Goal: Information Seeking & Learning: Learn about a topic

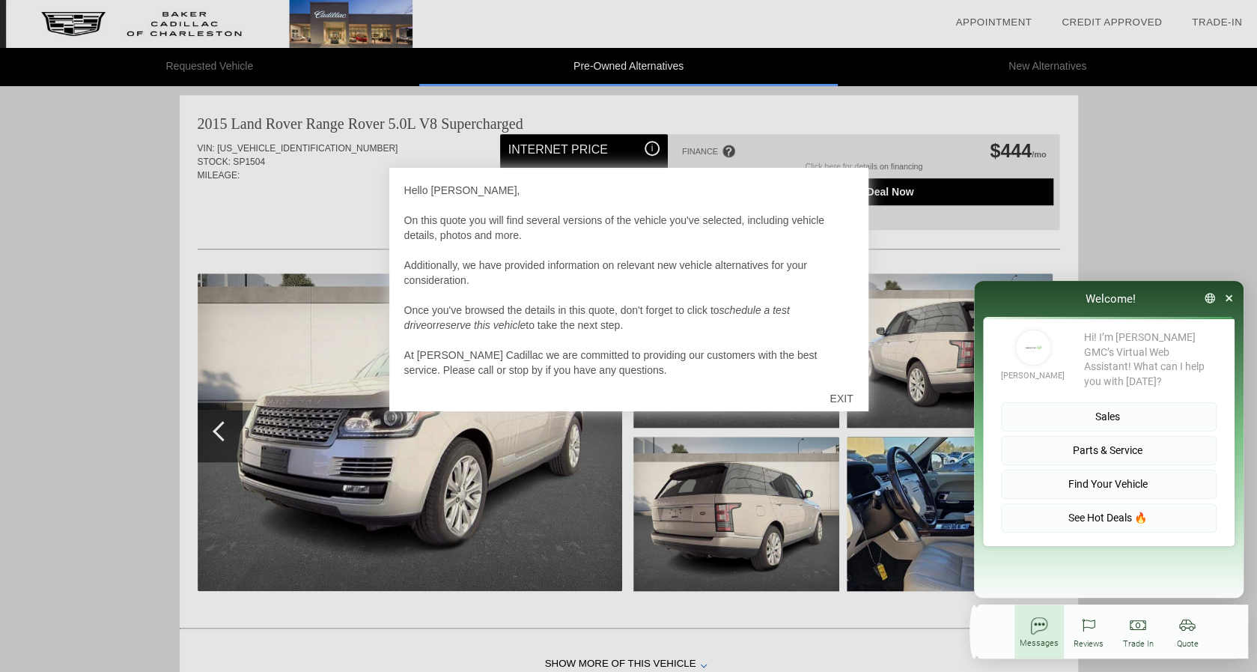
click at [839, 410] on div "EXIT" at bounding box center [841, 398] width 53 height 45
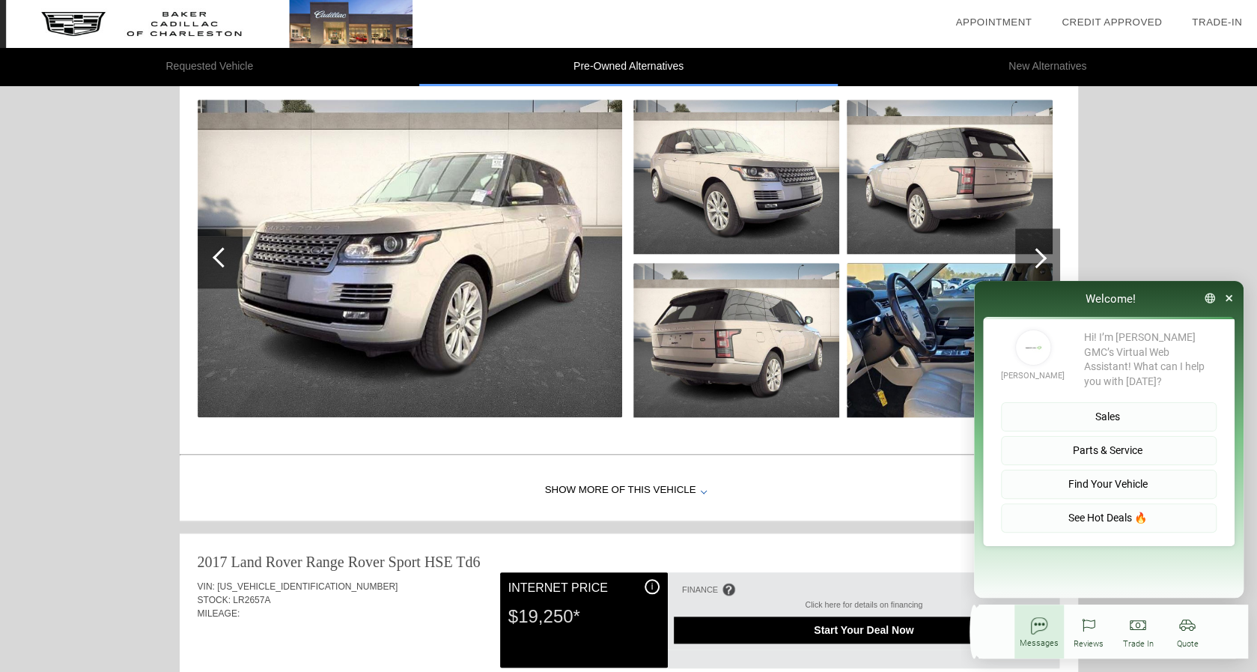
scroll to position [764, 0]
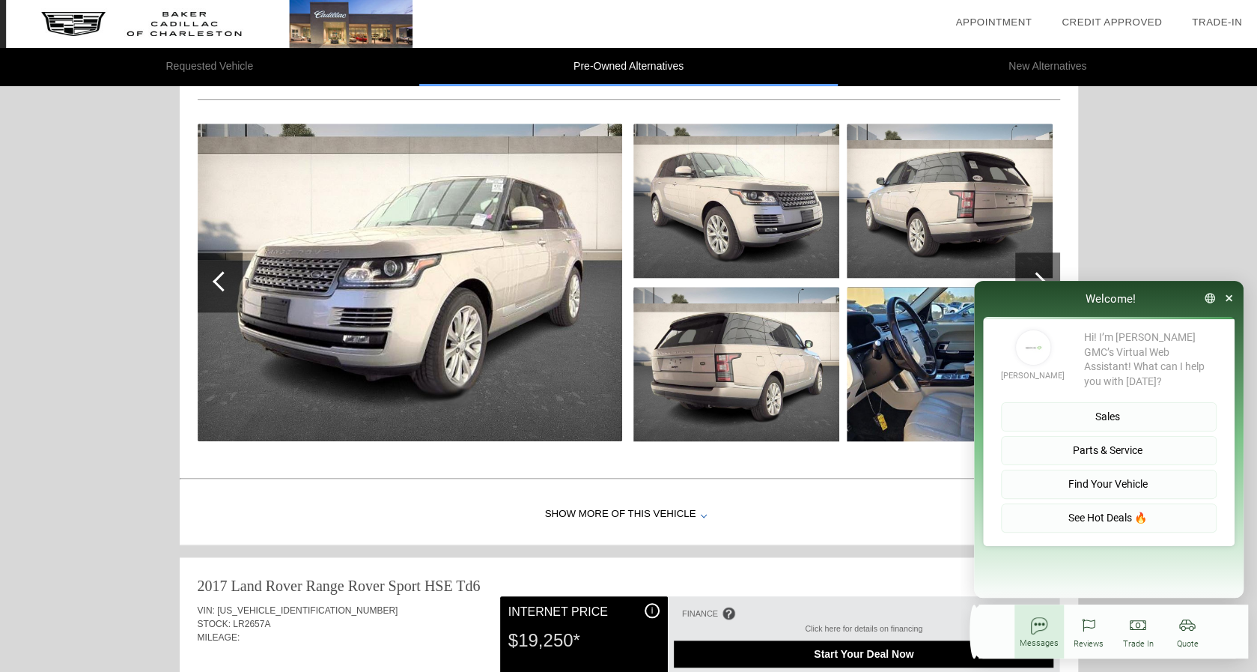
click at [991, 226] on img at bounding box center [950, 201] width 206 height 154
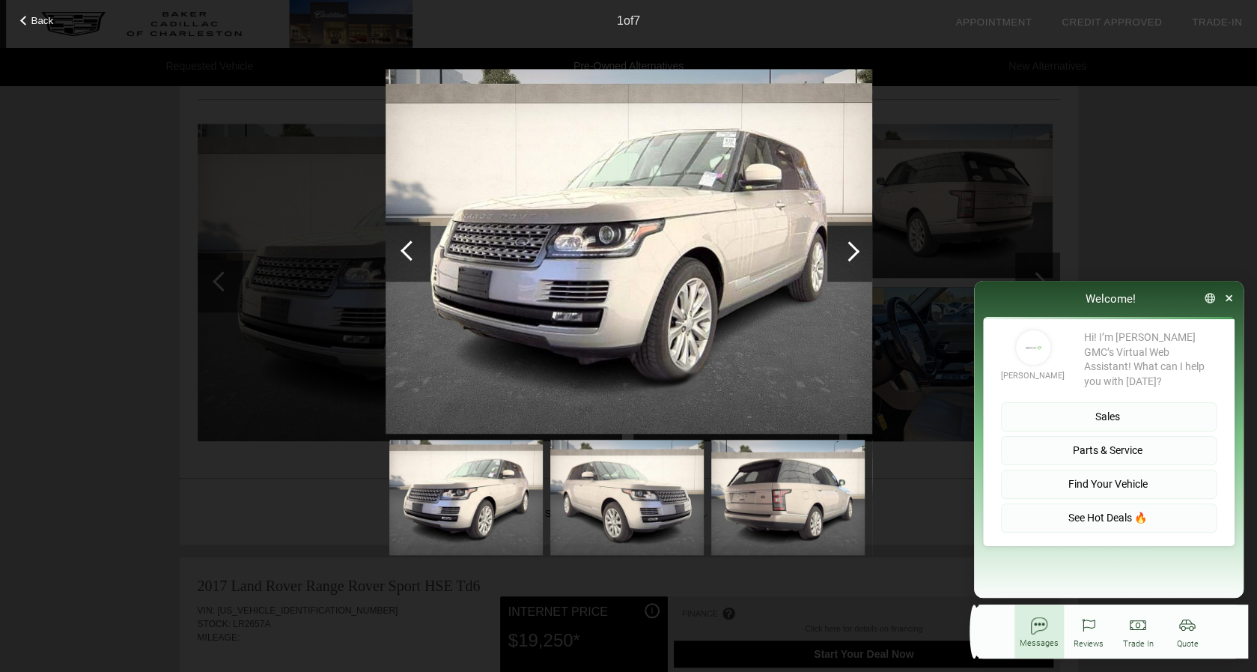
click at [801, 497] on img at bounding box center [787, 497] width 153 height 115
click at [767, 498] on img at bounding box center [787, 497] width 153 height 115
click at [848, 252] on div at bounding box center [849, 251] width 20 height 20
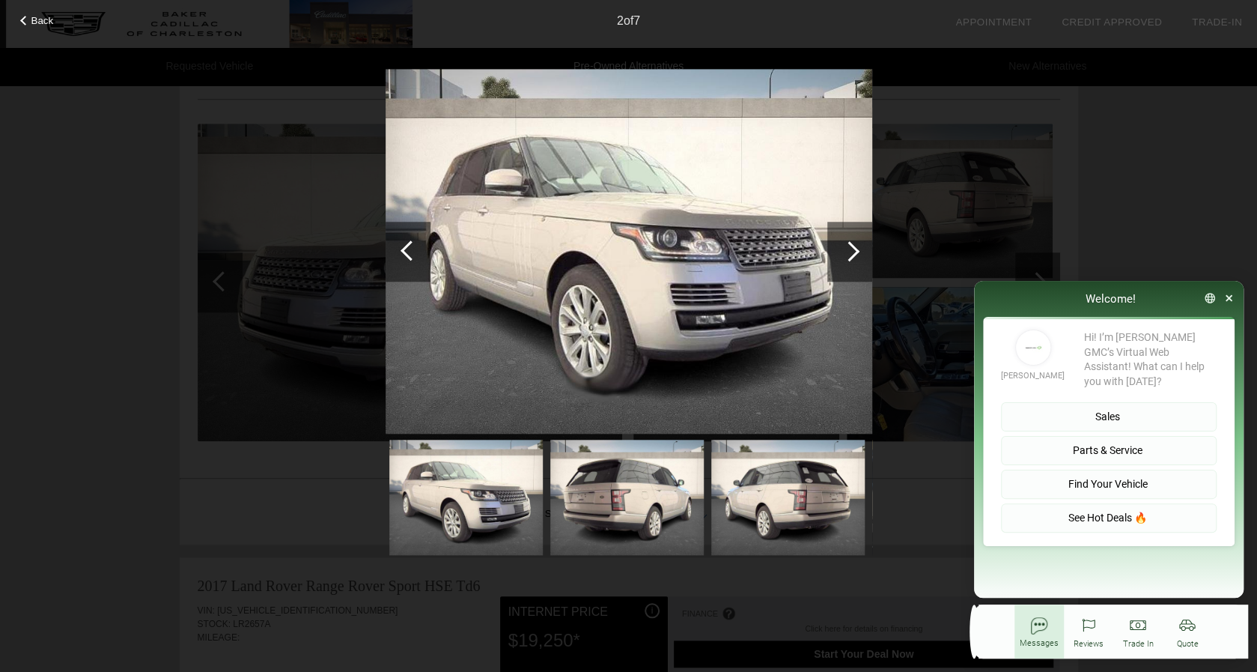
click at [848, 252] on div at bounding box center [849, 251] width 20 height 20
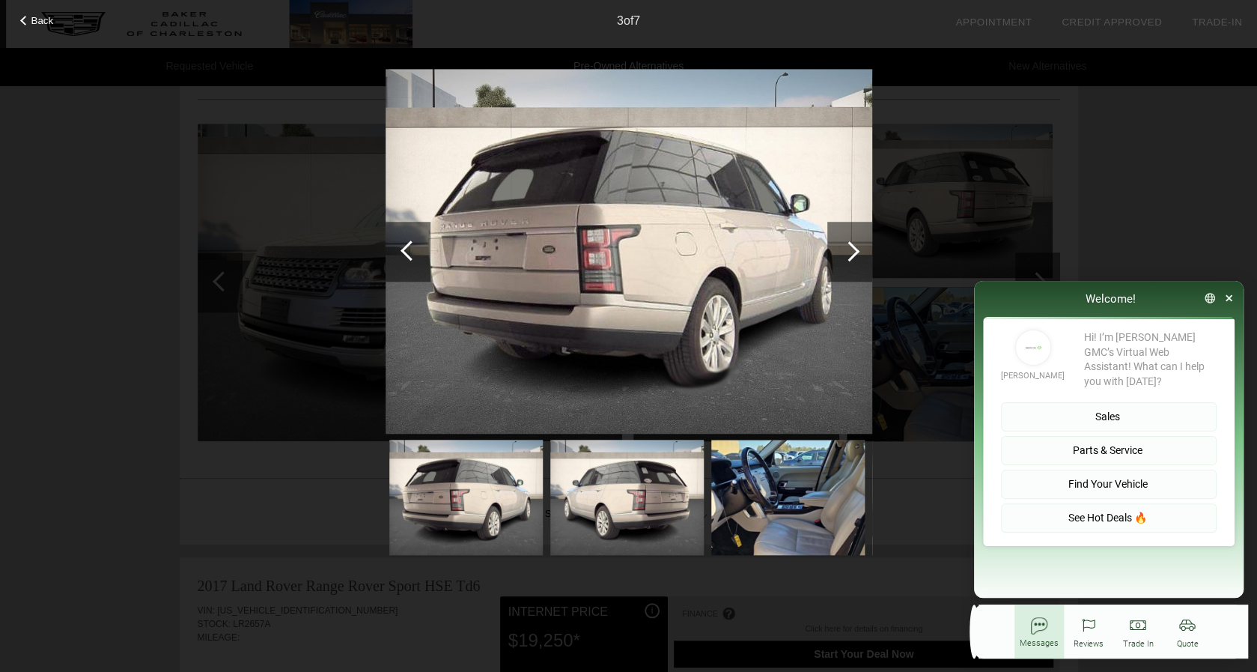
click at [848, 254] on div at bounding box center [849, 251] width 20 height 20
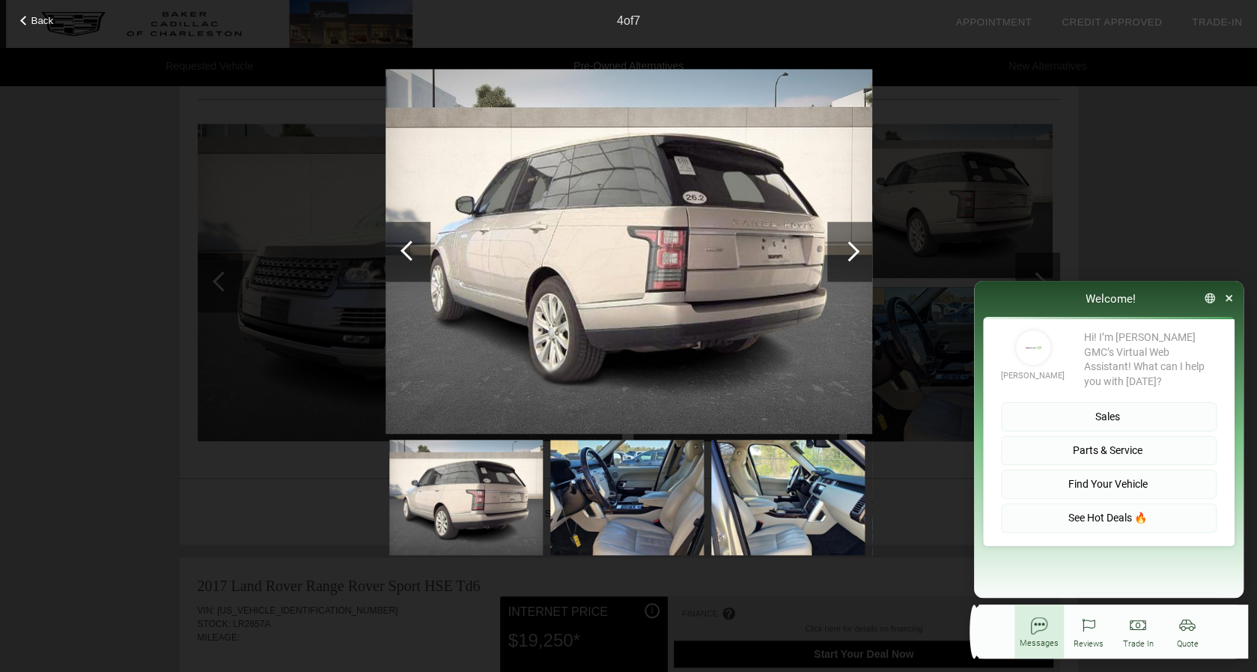
click at [848, 254] on div at bounding box center [849, 251] width 20 height 20
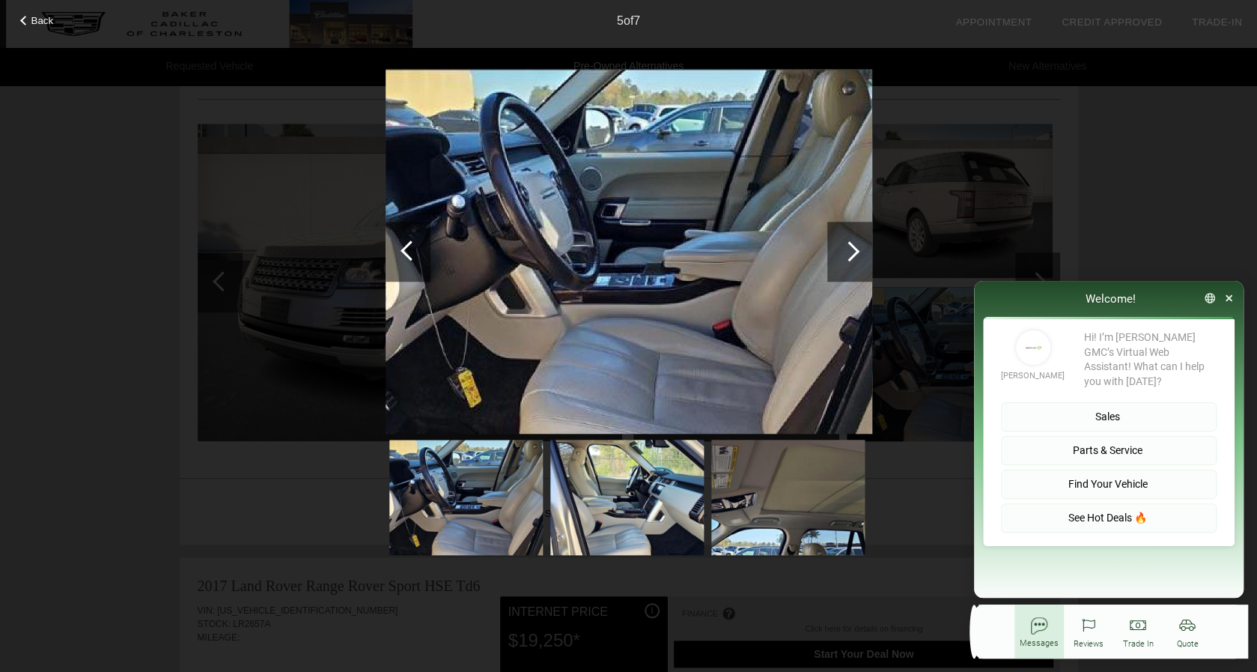
click at [848, 254] on div at bounding box center [849, 251] width 20 height 20
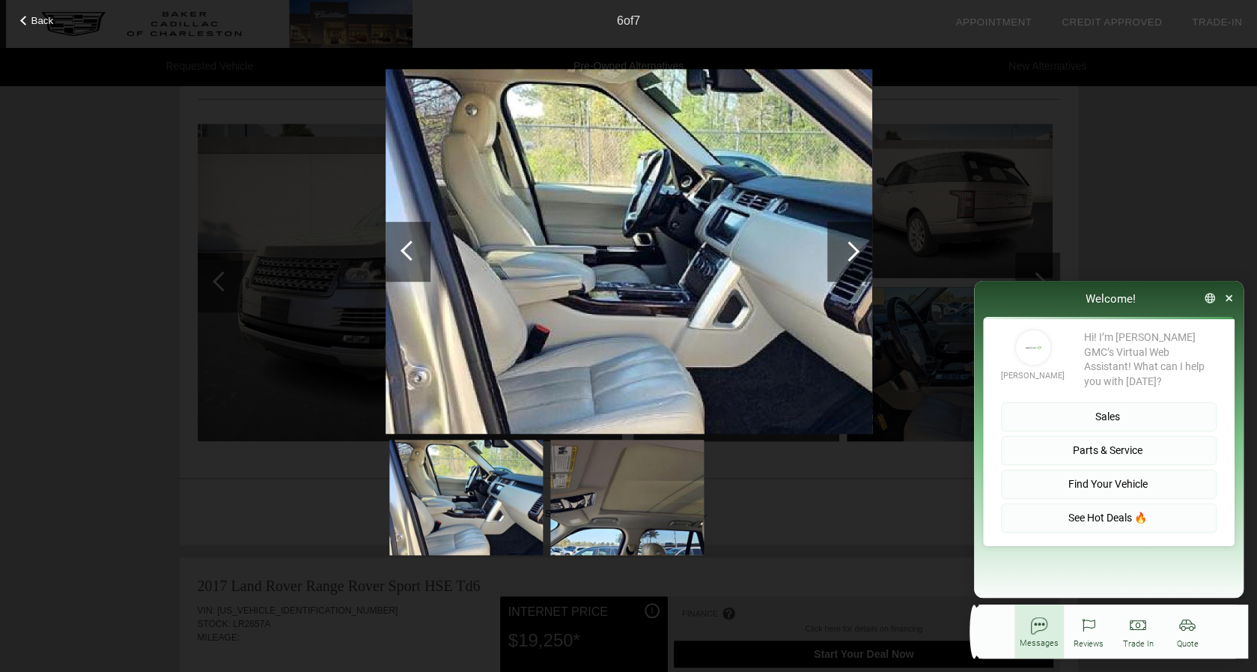
click at [848, 254] on div at bounding box center [849, 251] width 20 height 20
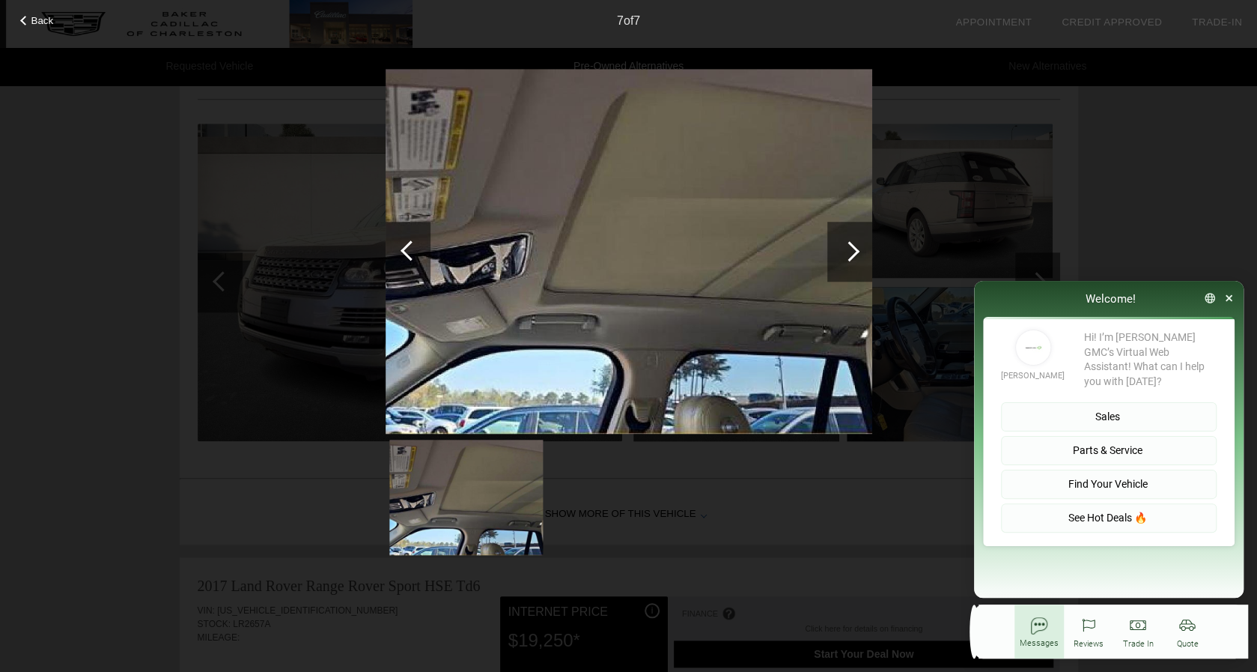
click at [848, 254] on div at bounding box center [849, 251] width 20 height 20
click at [854, 249] on div at bounding box center [849, 251] width 20 height 20
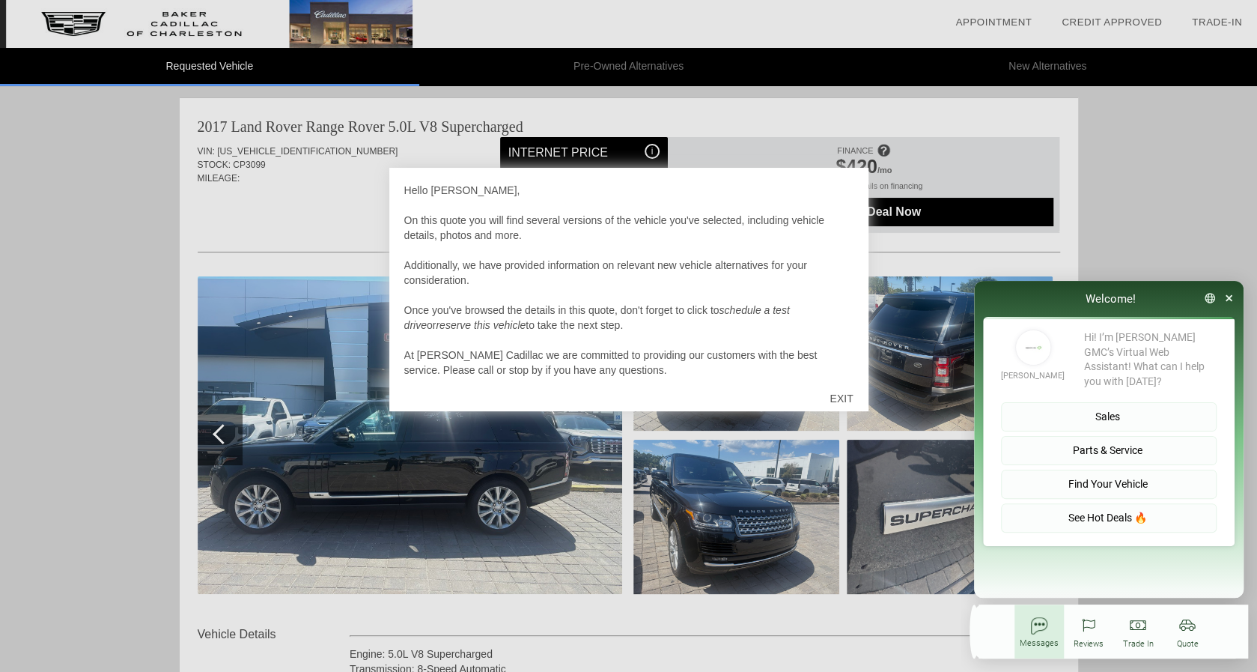
click at [846, 405] on div "EXIT" at bounding box center [841, 398] width 53 height 45
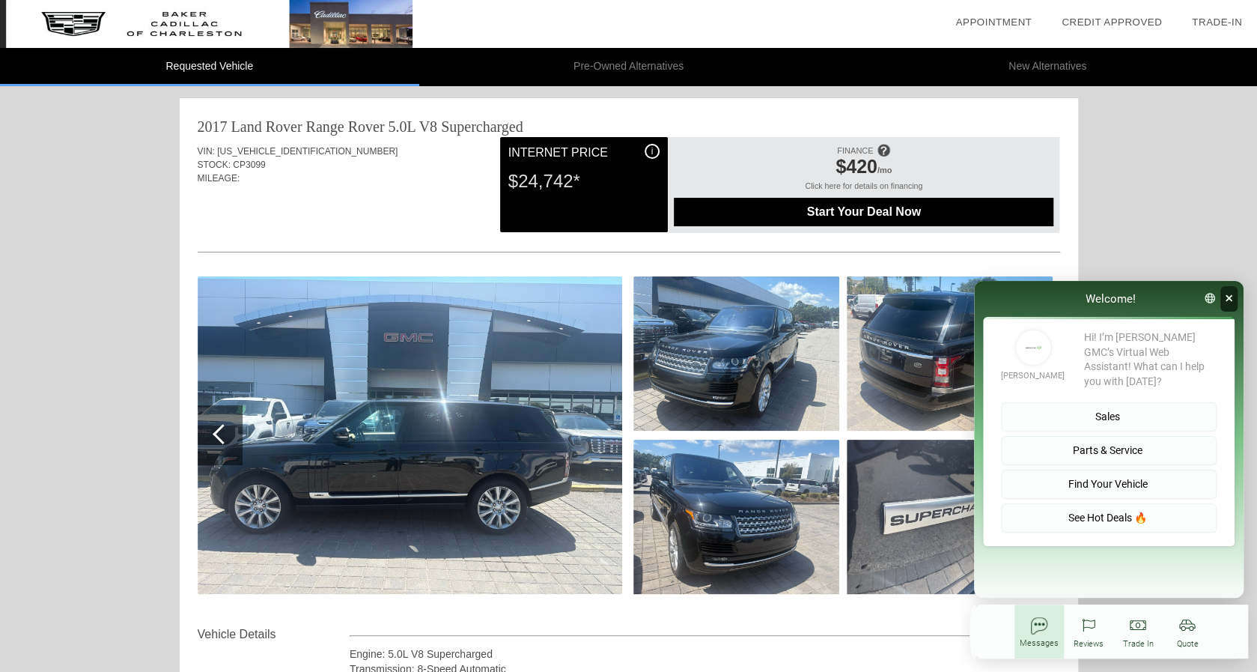
click at [1229, 298] on icon "button" at bounding box center [1229, 298] width 7 height 7
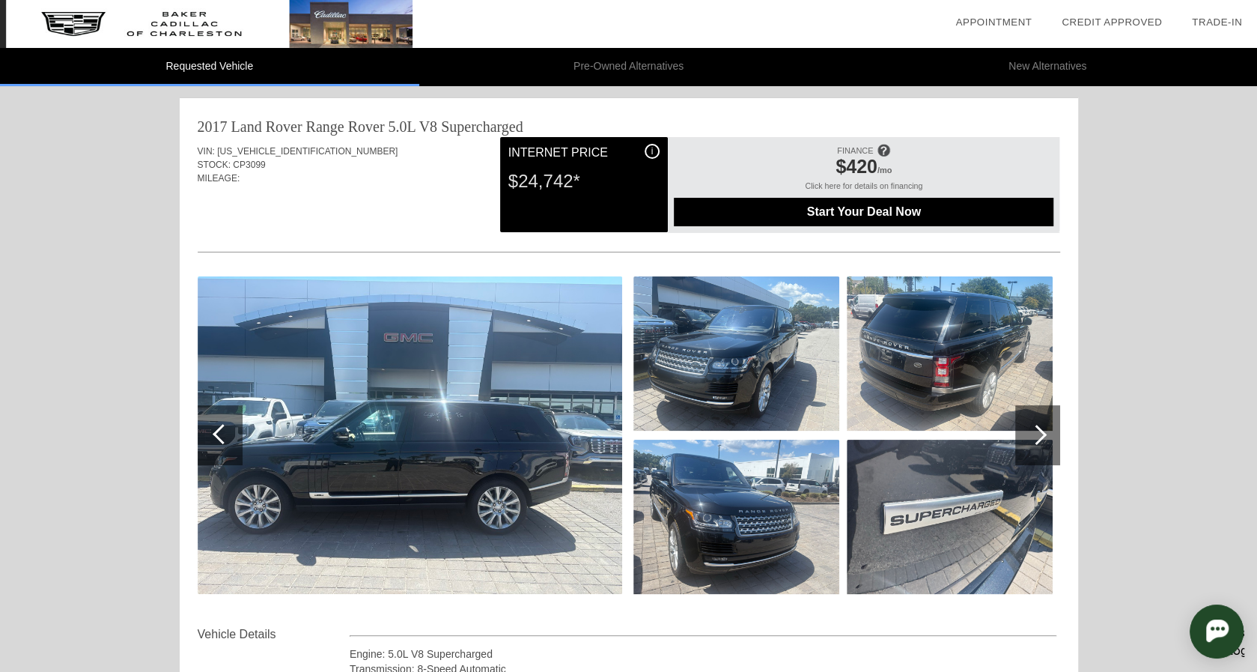
click at [417, 394] on img at bounding box center [410, 434] width 425 height 317
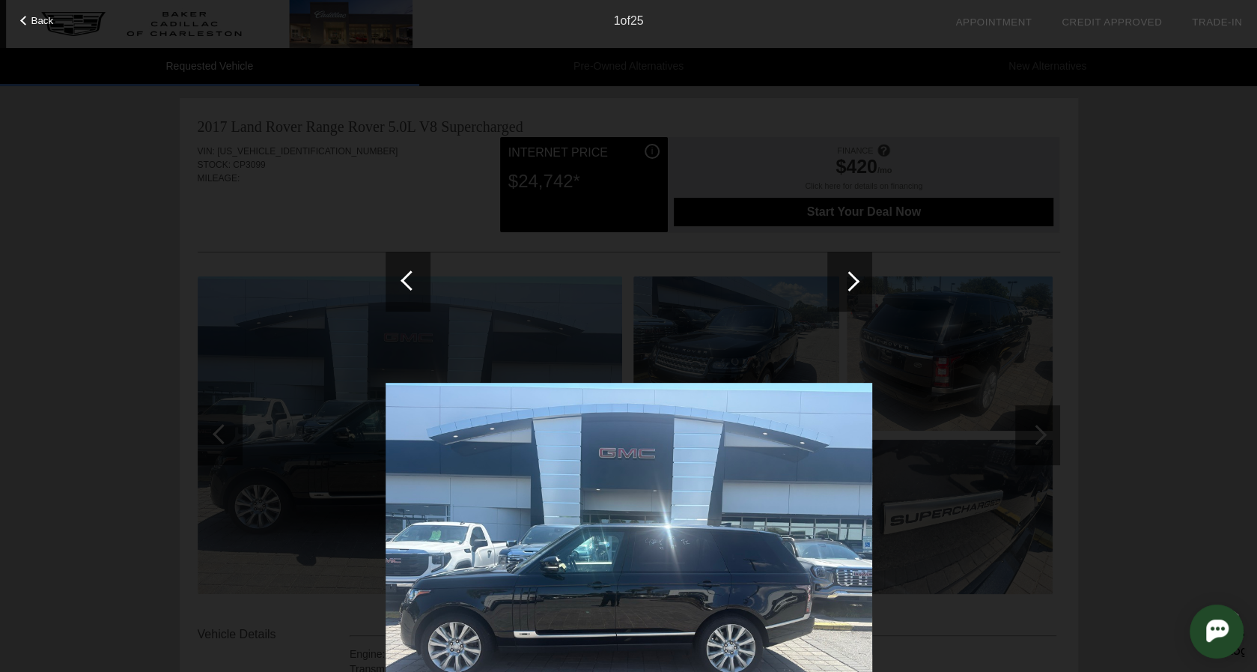
click at [860, 267] on div at bounding box center [849, 282] width 45 height 60
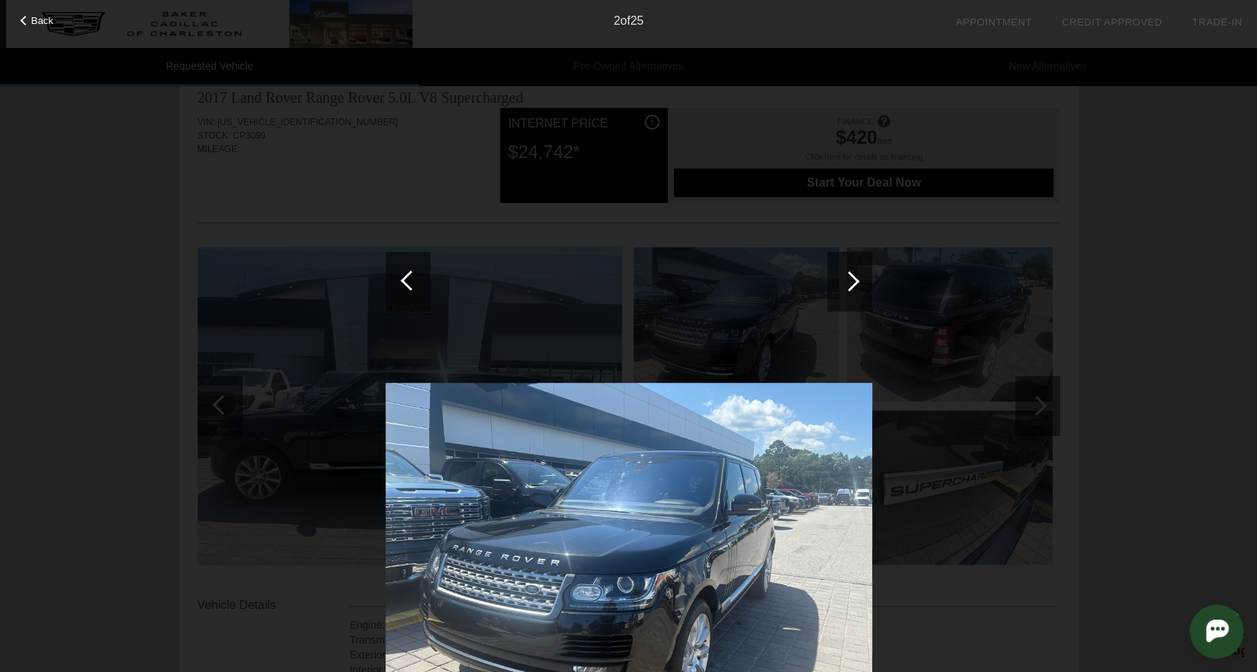
scroll to position [75, 0]
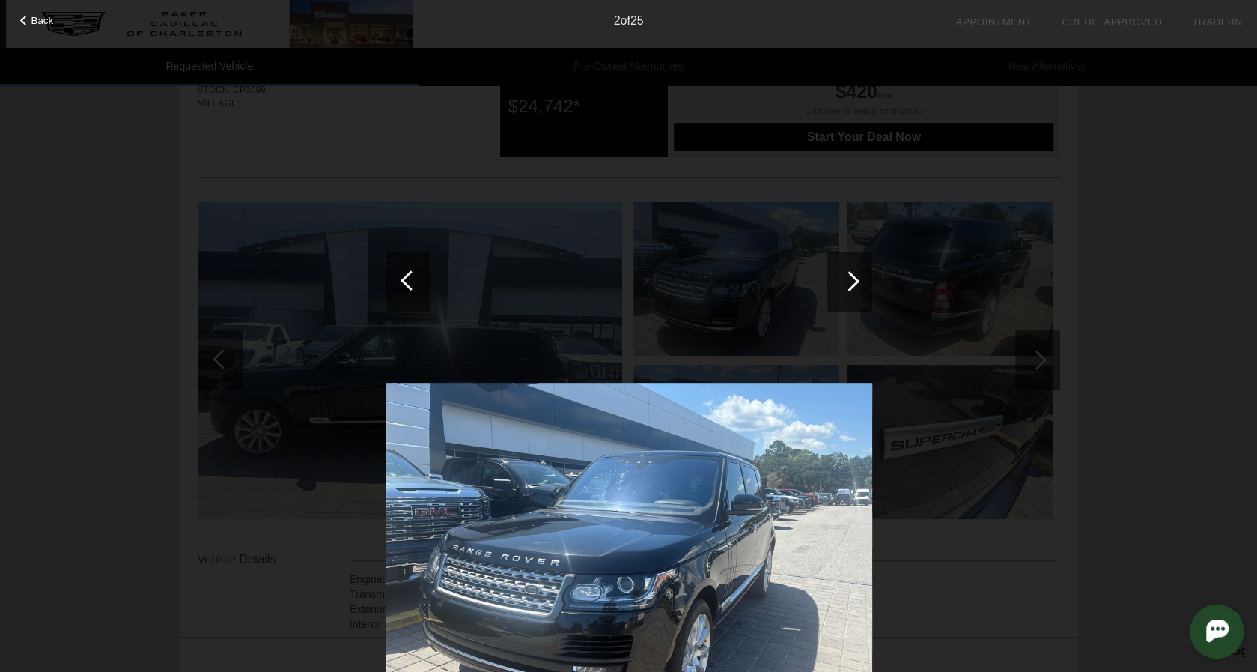
click at [858, 275] on div at bounding box center [849, 282] width 45 height 60
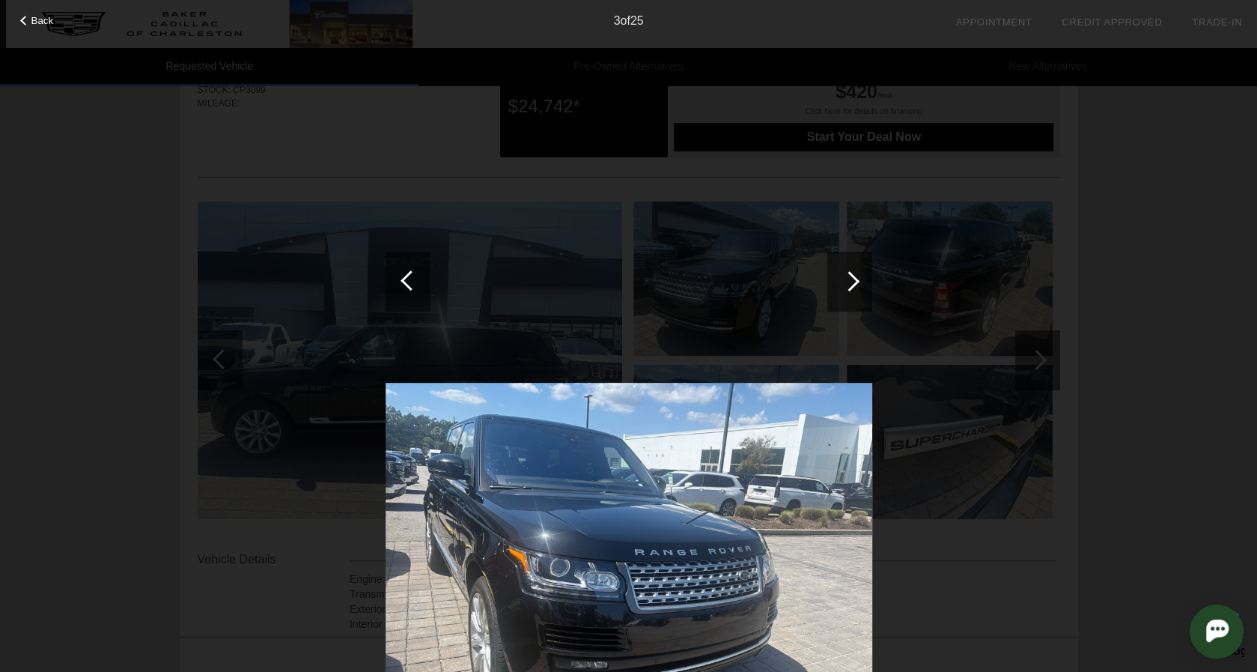
click at [858, 275] on div at bounding box center [849, 282] width 45 height 60
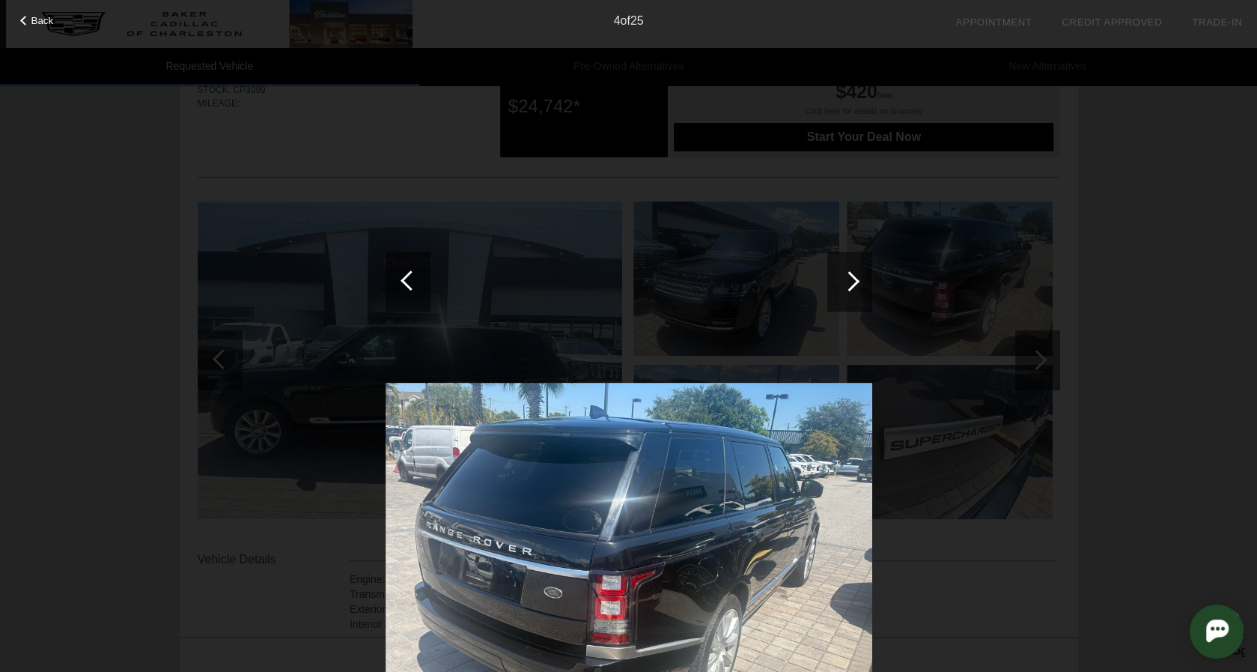
click at [858, 275] on div at bounding box center [849, 282] width 45 height 60
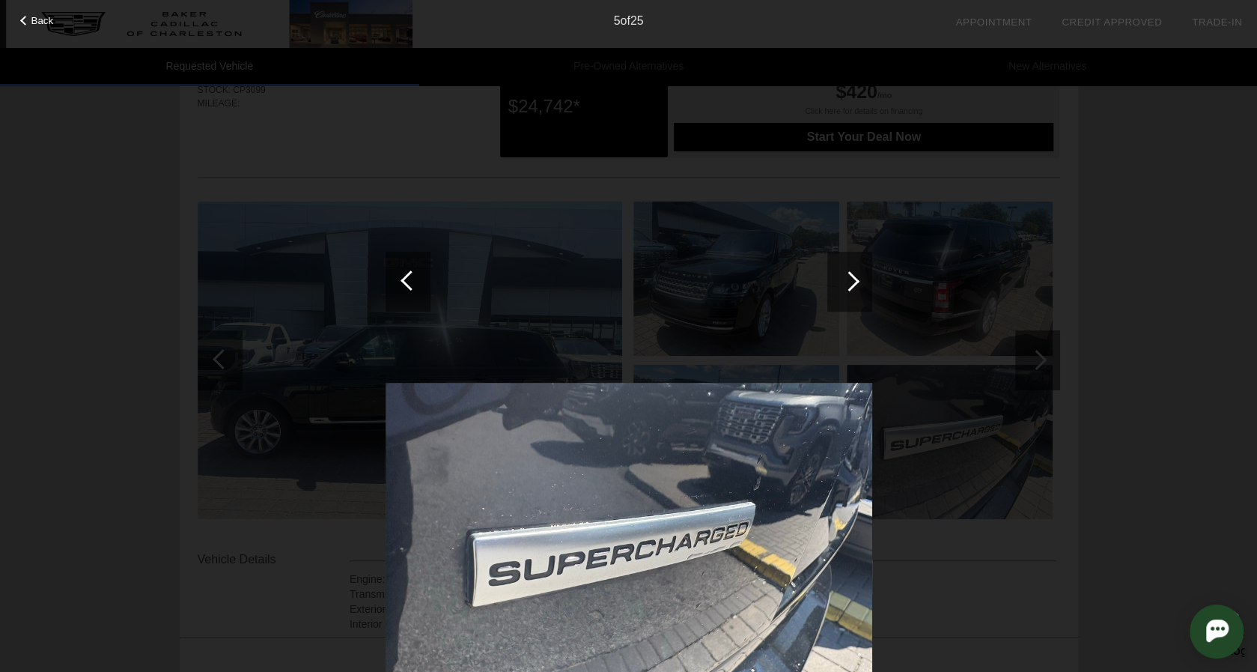
click at [858, 275] on div at bounding box center [849, 282] width 45 height 60
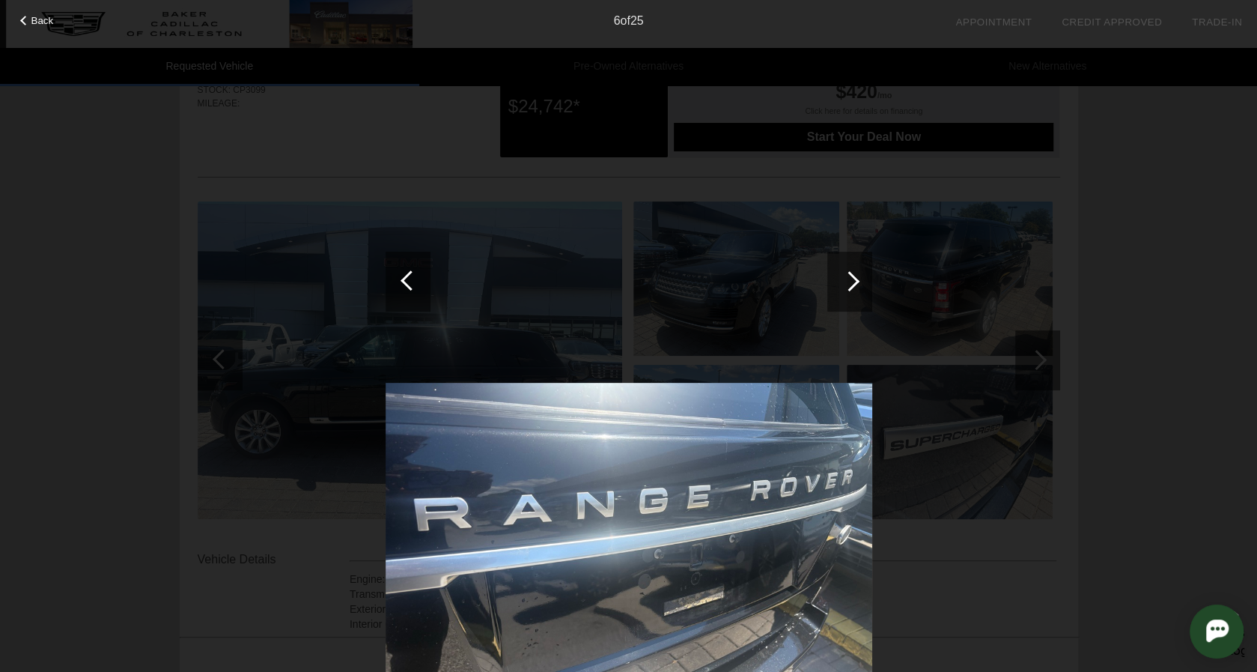
click at [858, 275] on div at bounding box center [849, 282] width 45 height 60
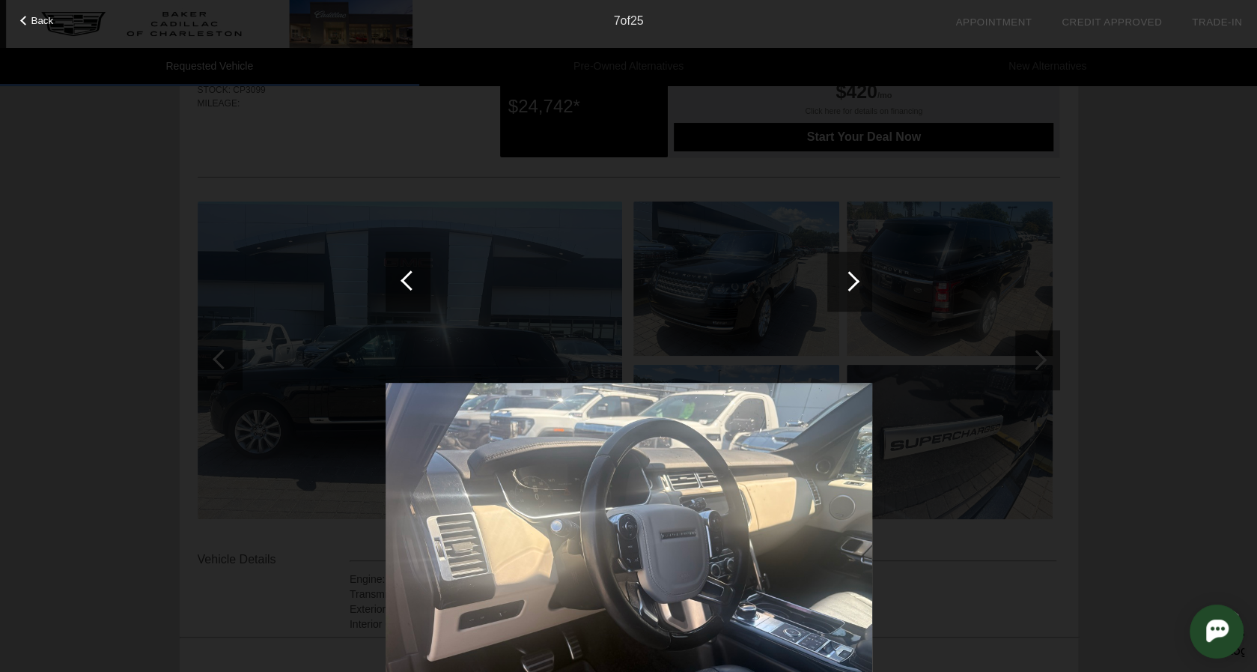
click at [858, 275] on div at bounding box center [849, 282] width 45 height 60
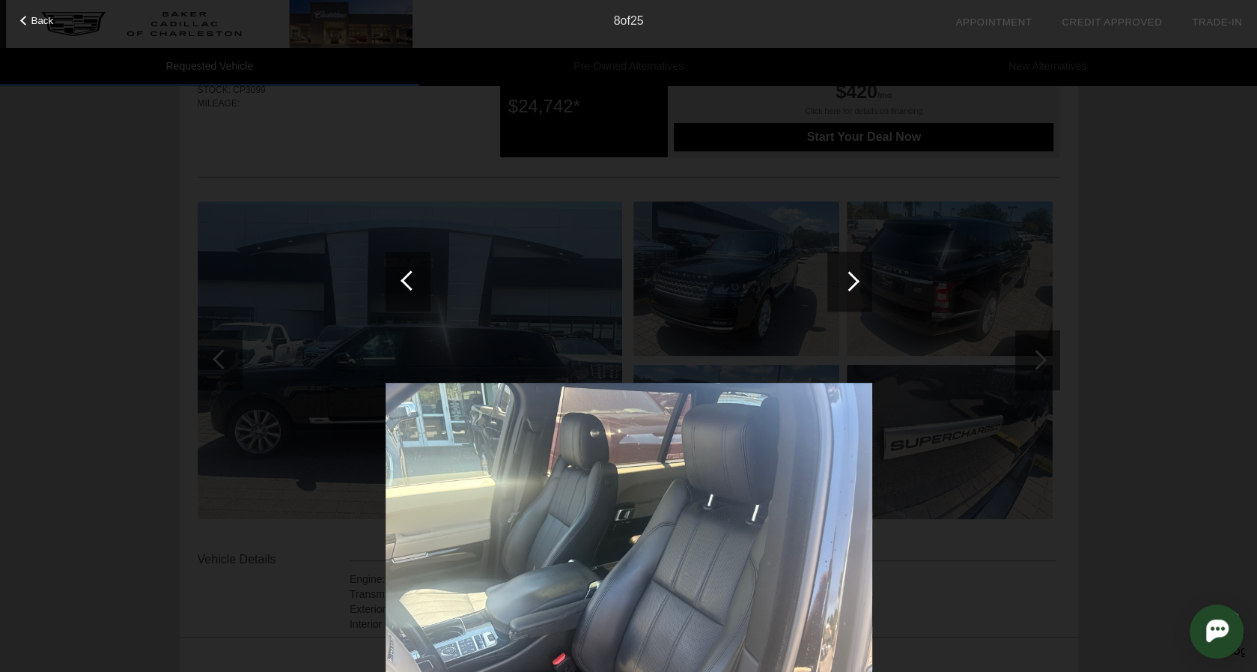
click at [858, 275] on div at bounding box center [849, 282] width 45 height 60
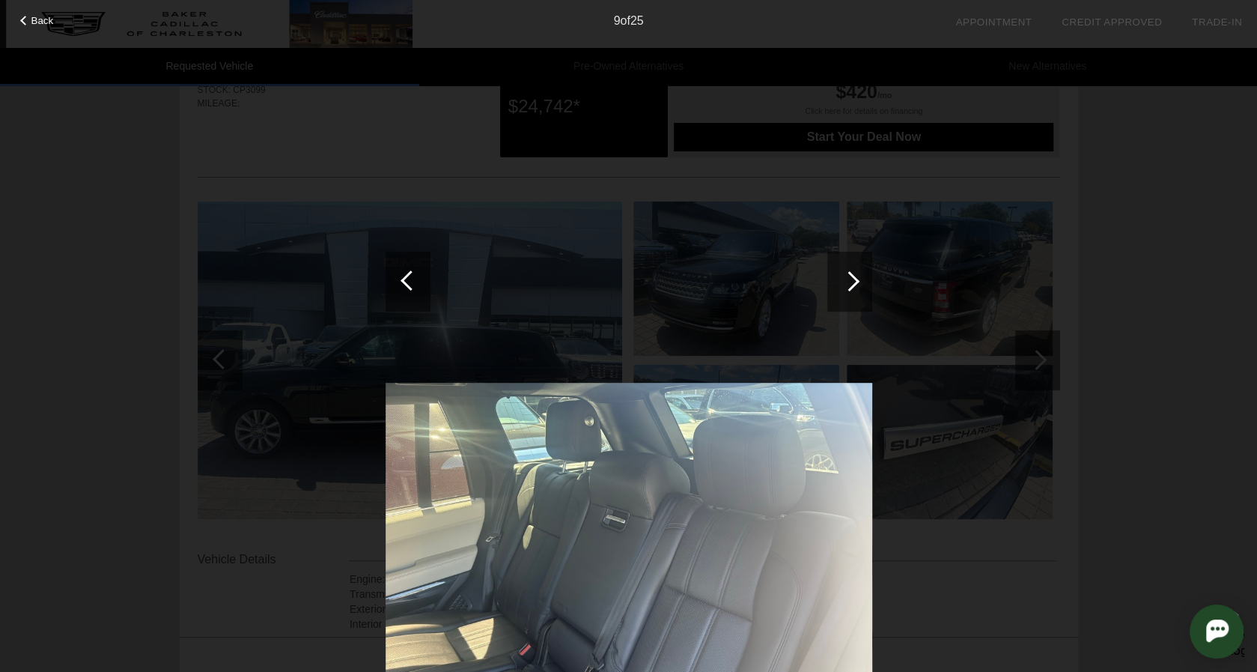
click at [858, 275] on div at bounding box center [849, 282] width 45 height 60
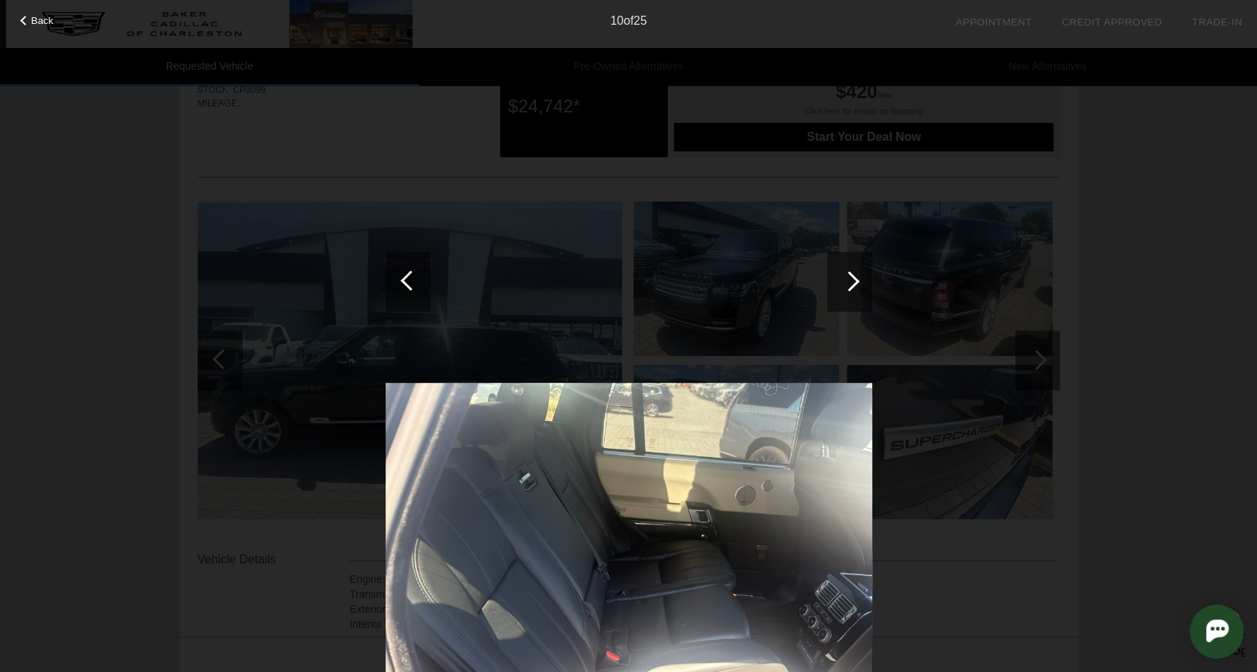
click at [858, 275] on div at bounding box center [849, 282] width 45 height 60
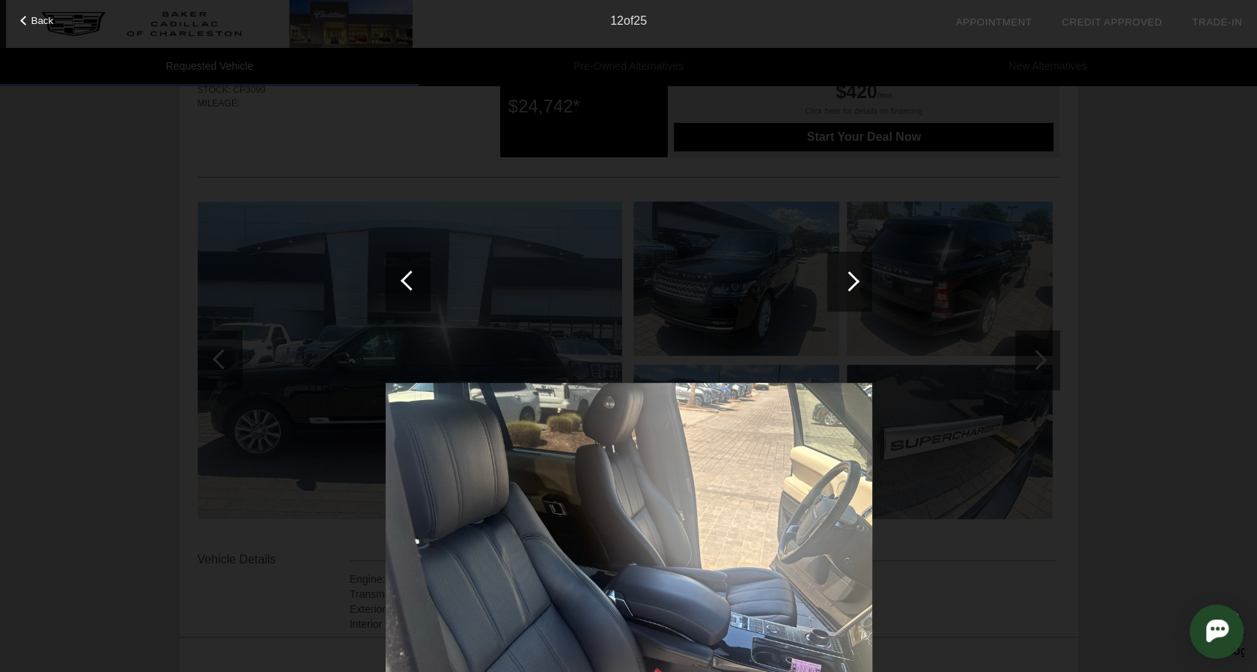
click at [858, 275] on div at bounding box center [849, 282] width 45 height 60
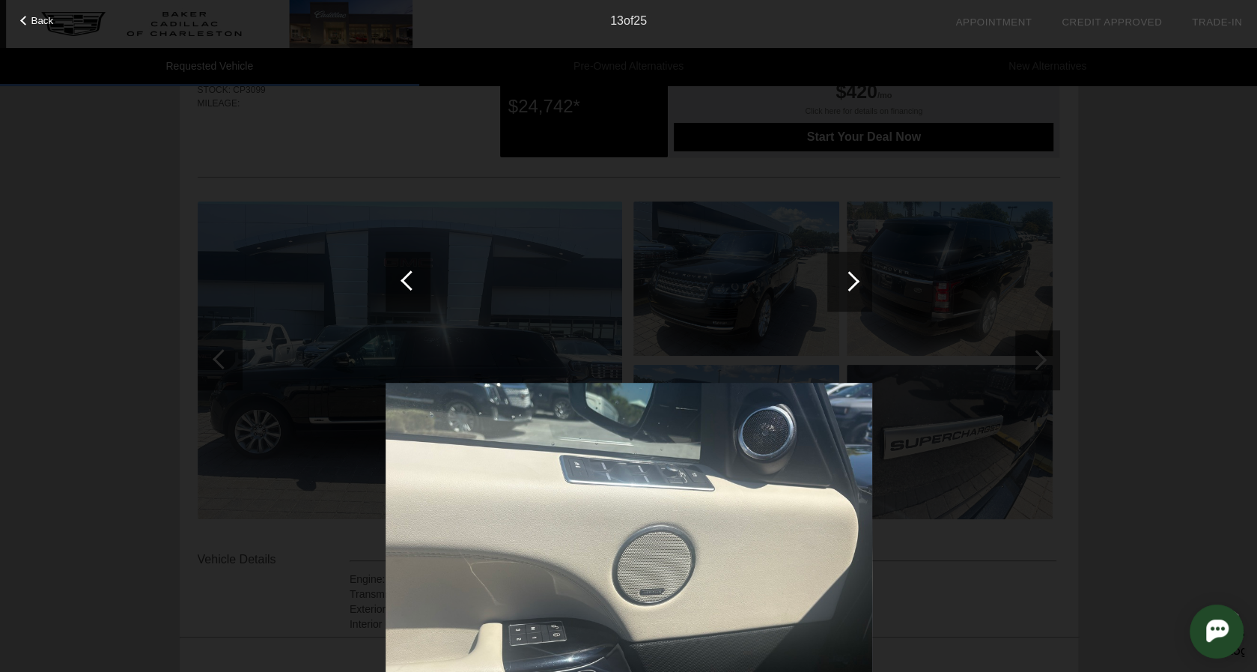
click at [858, 275] on div at bounding box center [849, 282] width 45 height 60
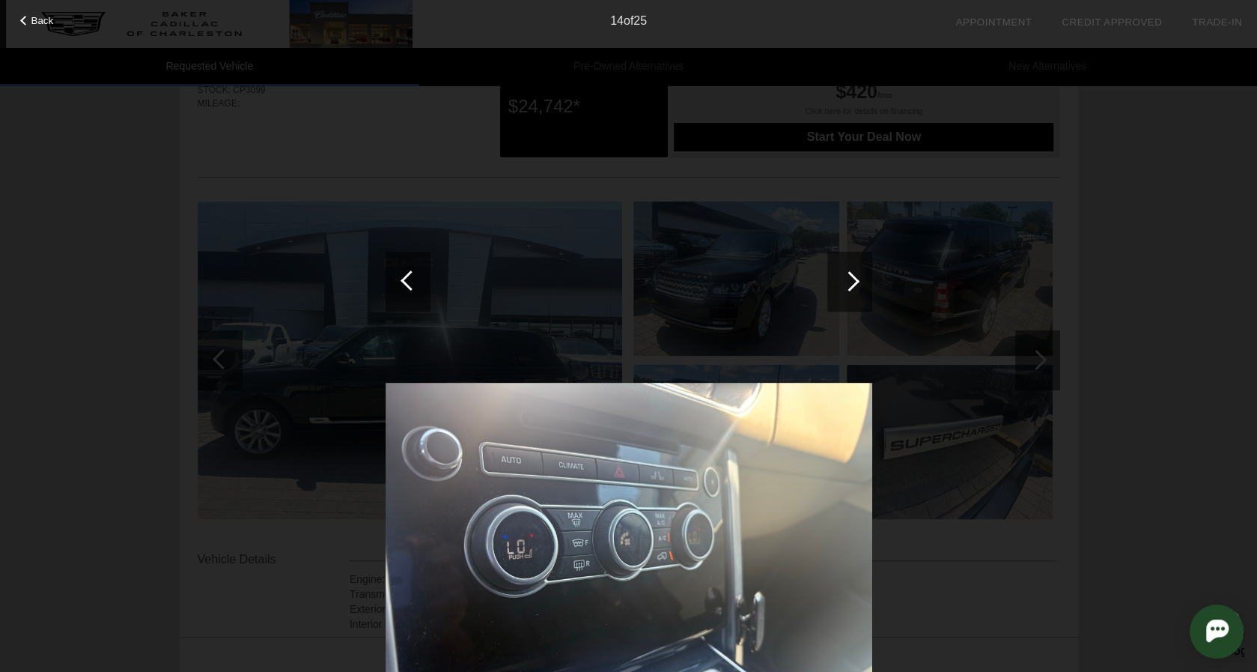
click at [858, 275] on div at bounding box center [849, 282] width 45 height 60
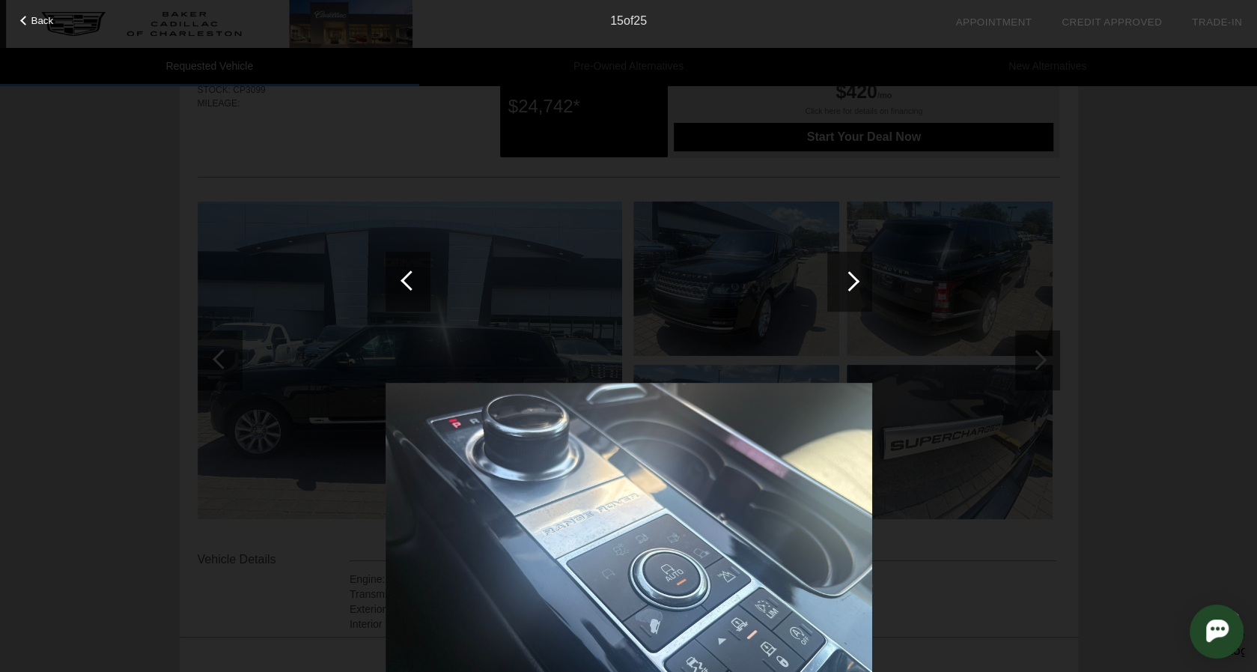
click at [858, 275] on div at bounding box center [849, 282] width 45 height 60
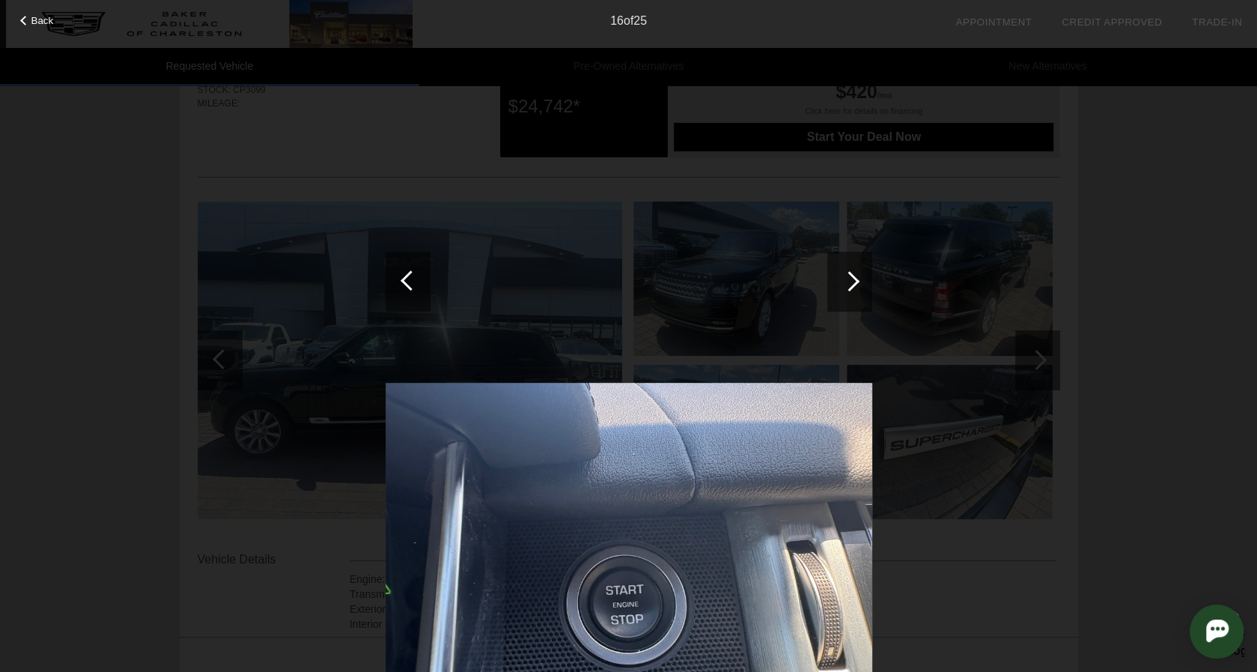
click at [858, 275] on div at bounding box center [849, 282] width 45 height 60
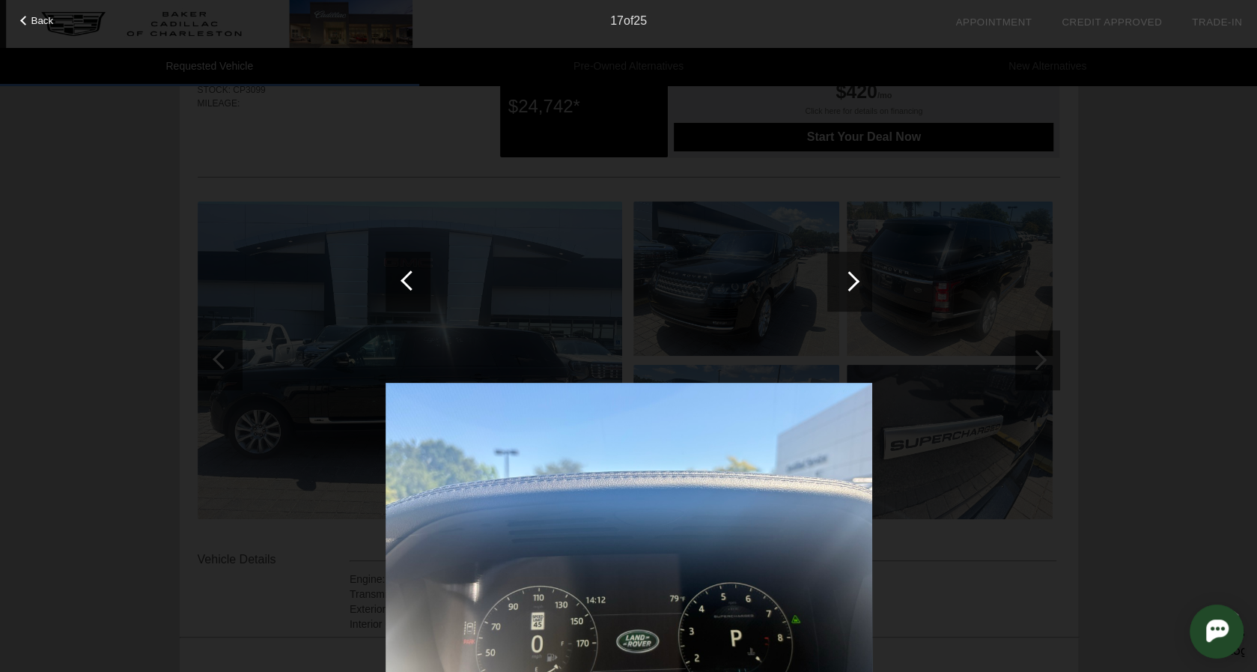
click at [858, 275] on div at bounding box center [849, 282] width 45 height 60
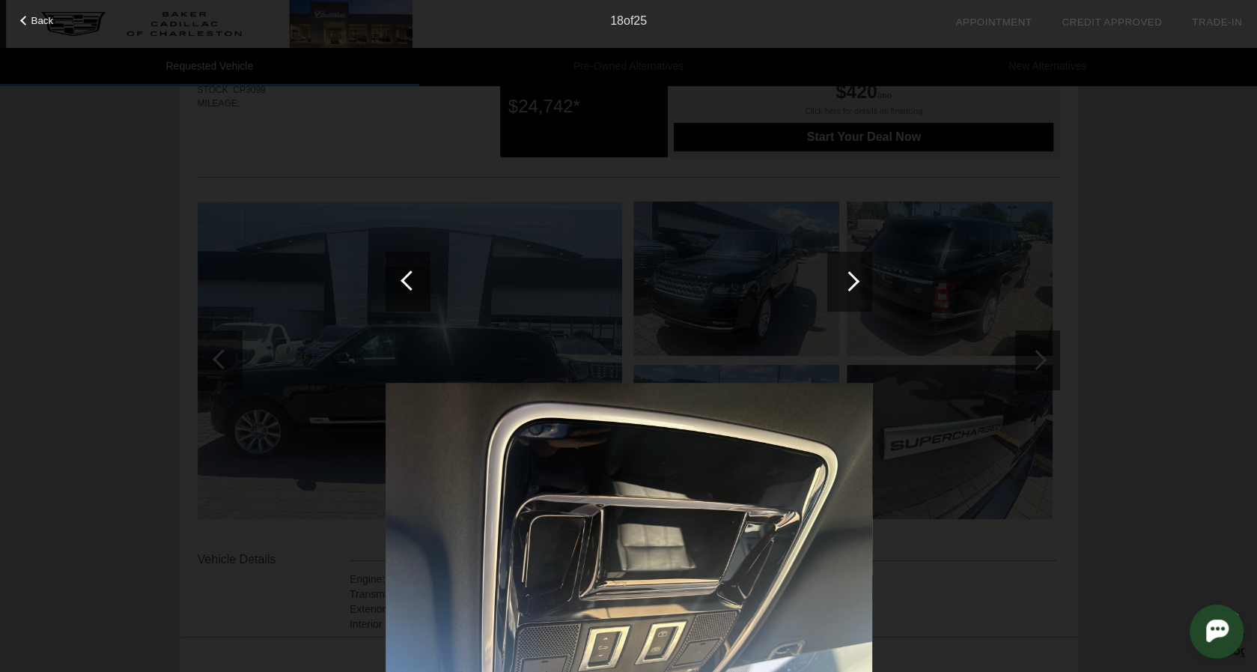
click at [858, 275] on div at bounding box center [849, 282] width 45 height 60
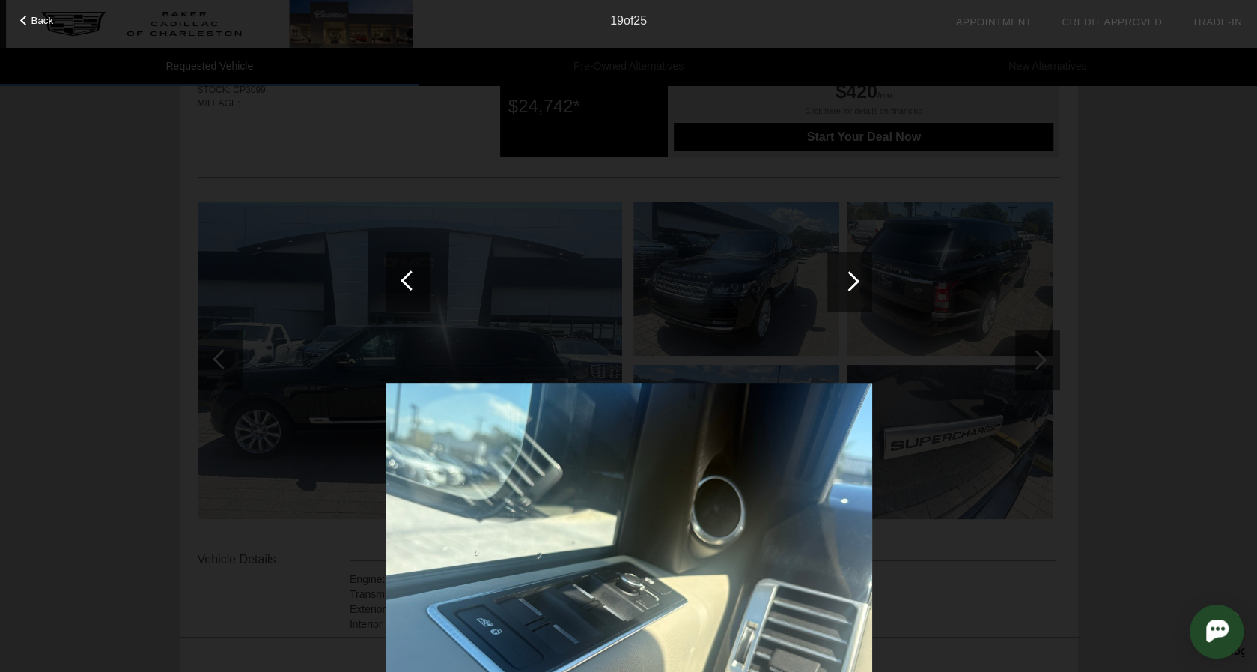
click at [858, 275] on div at bounding box center [849, 282] width 45 height 60
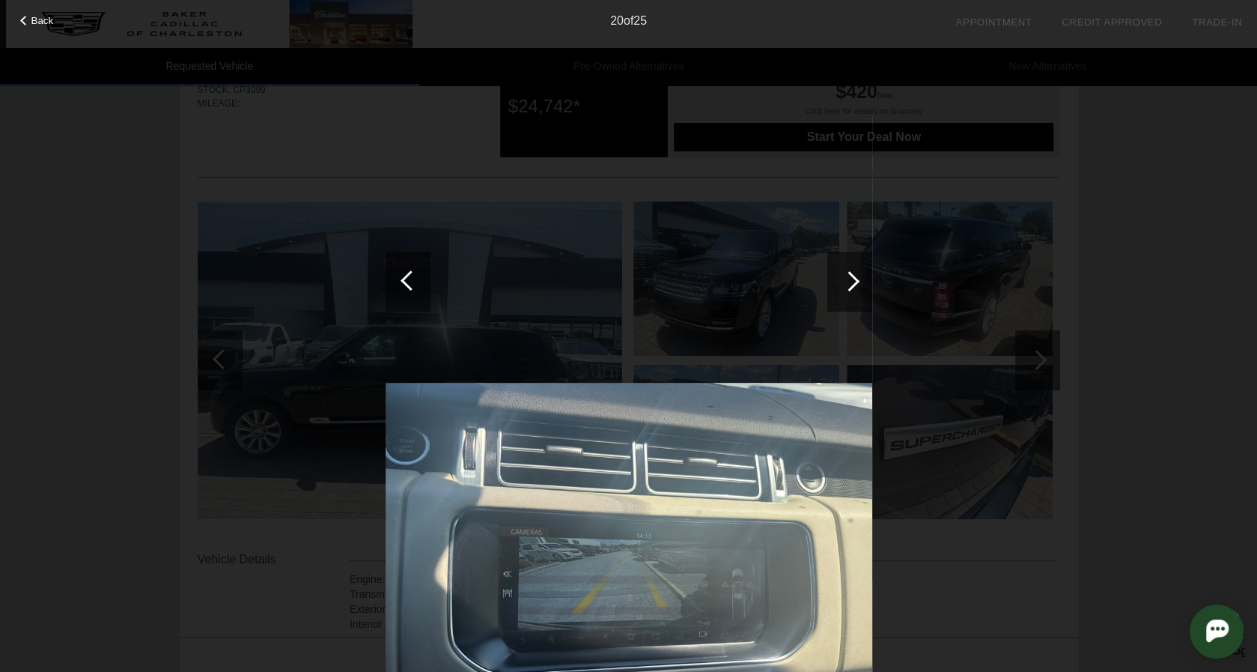
click at [858, 275] on div at bounding box center [849, 282] width 45 height 60
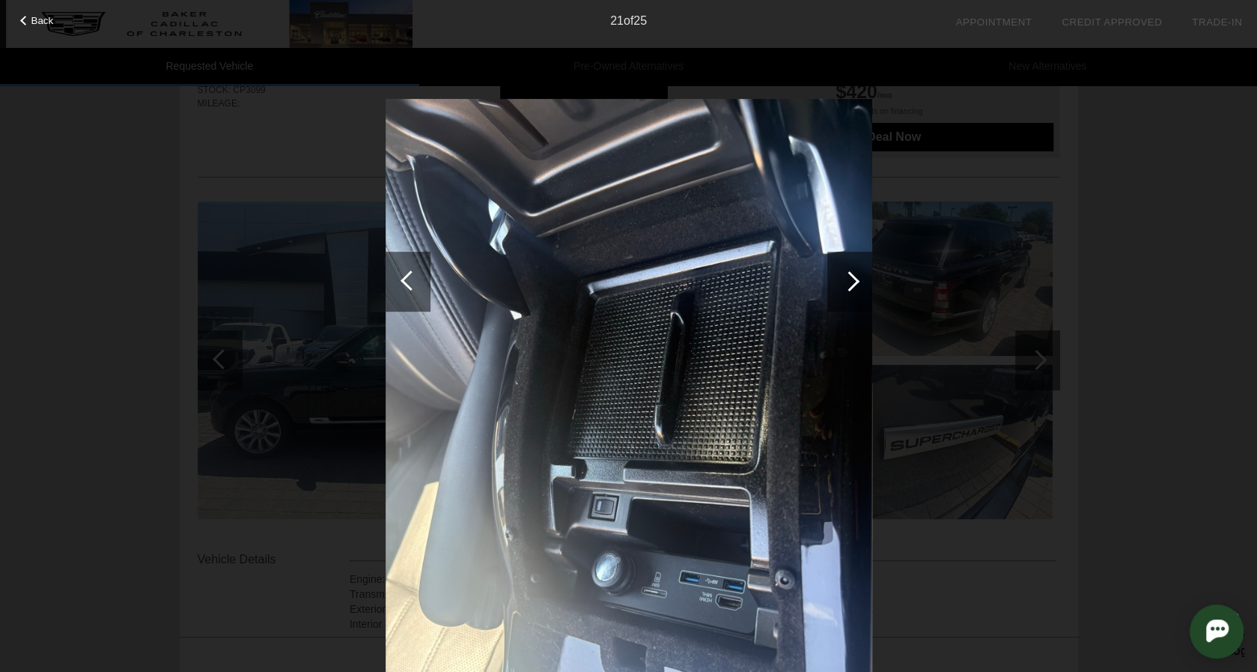
click at [859, 278] on div at bounding box center [849, 282] width 45 height 60
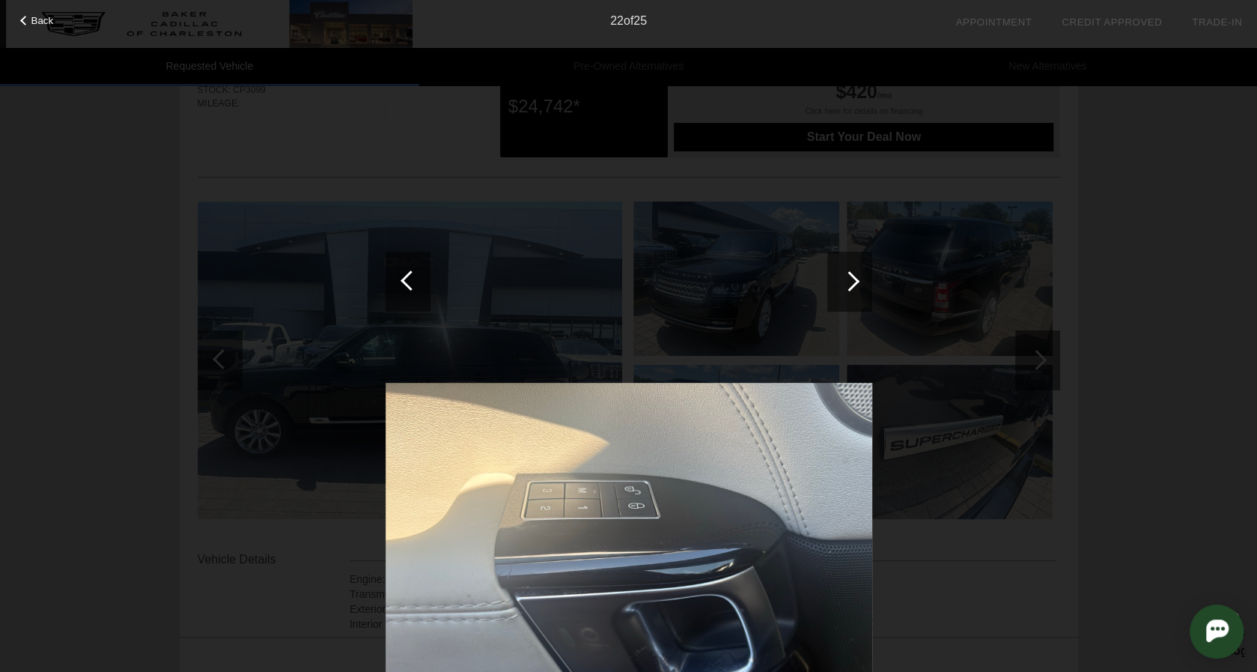
click at [859, 278] on div at bounding box center [849, 282] width 45 height 60
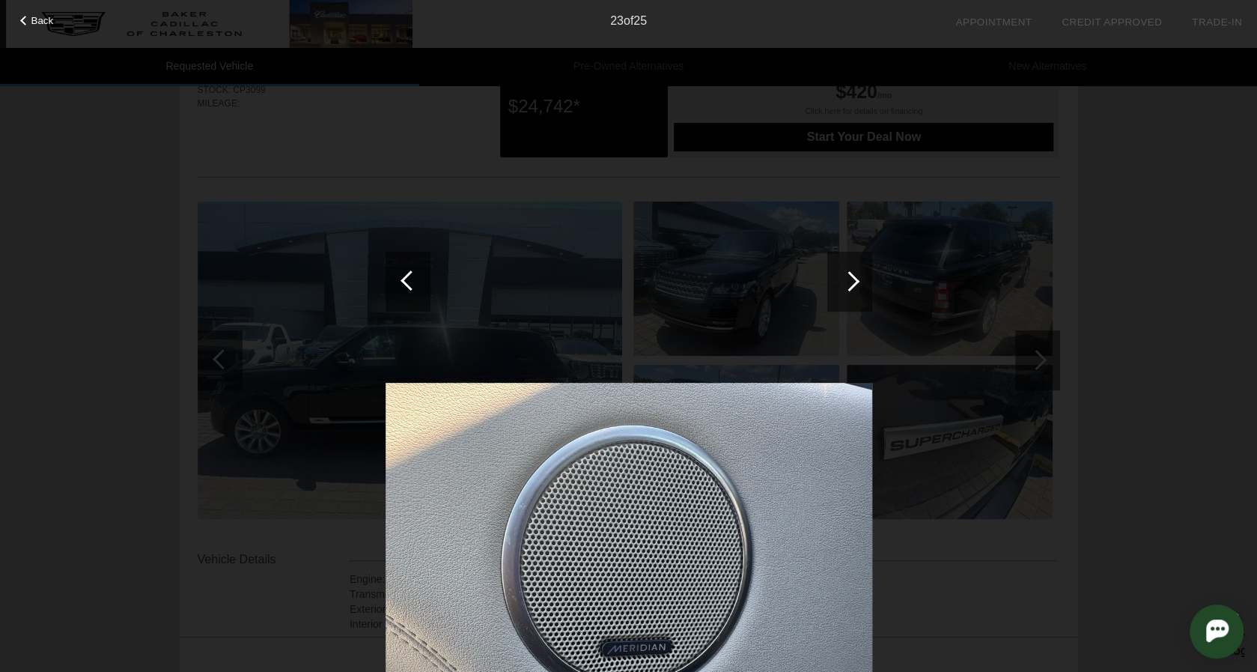
click at [859, 278] on div at bounding box center [849, 282] width 45 height 60
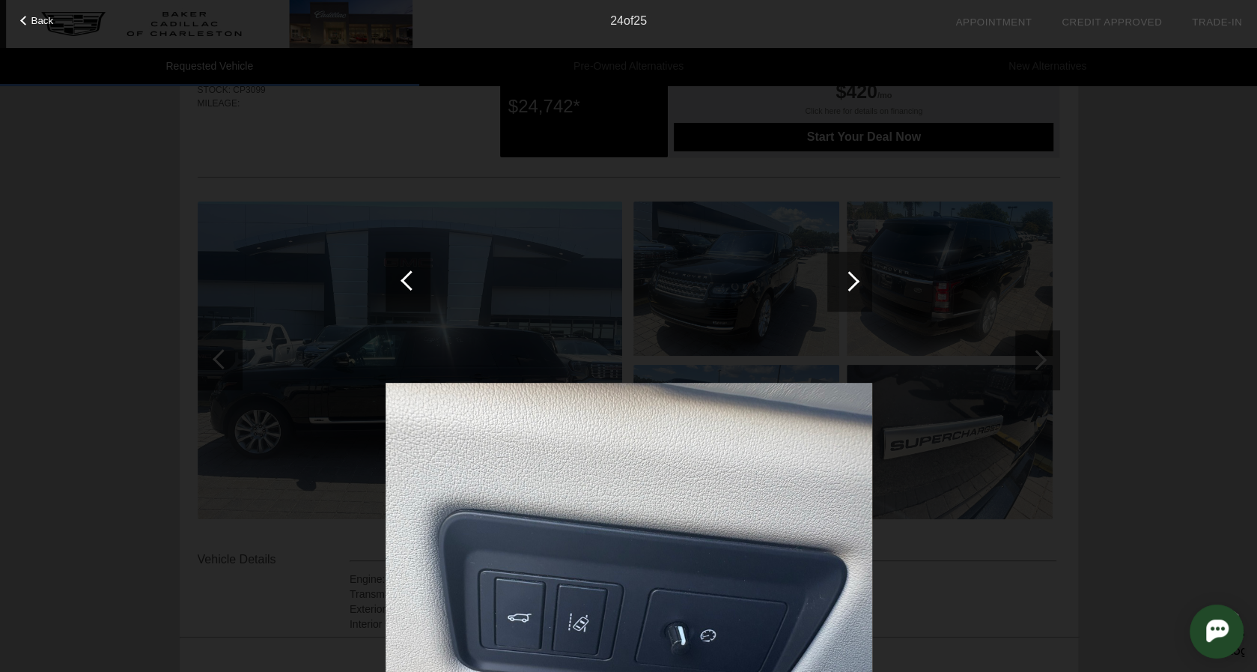
click at [859, 278] on div at bounding box center [849, 282] width 45 height 60
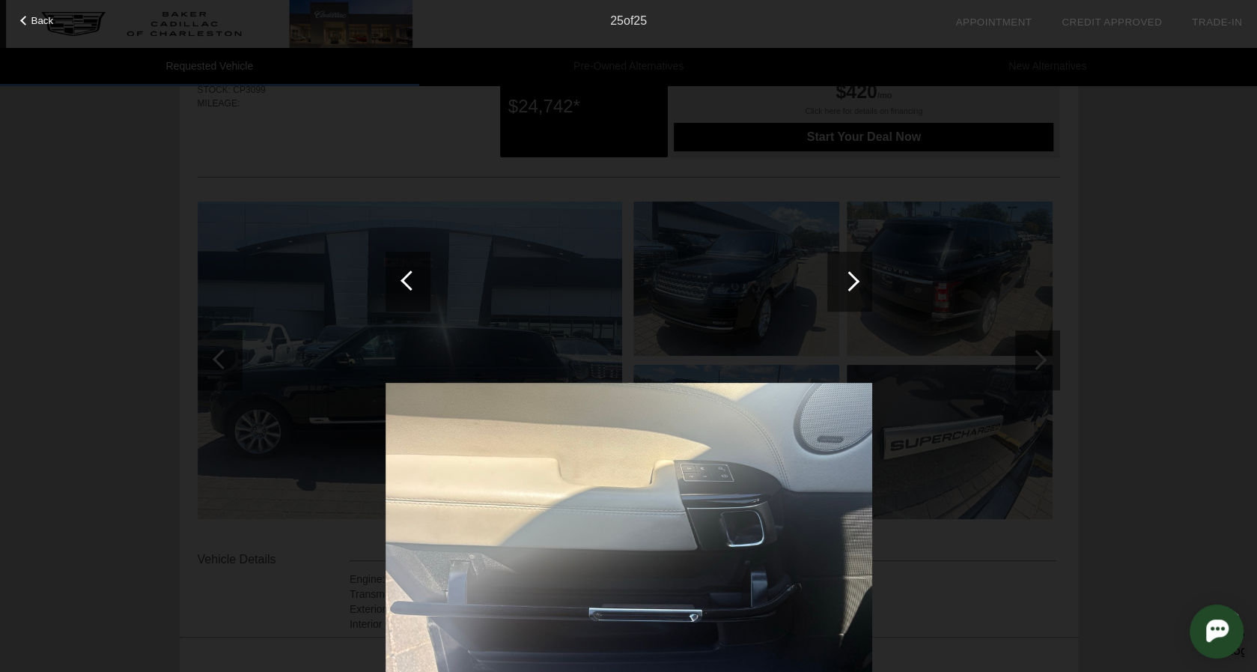
click at [859, 278] on div at bounding box center [849, 282] width 45 height 60
click at [854, 278] on div at bounding box center [849, 281] width 20 height 20
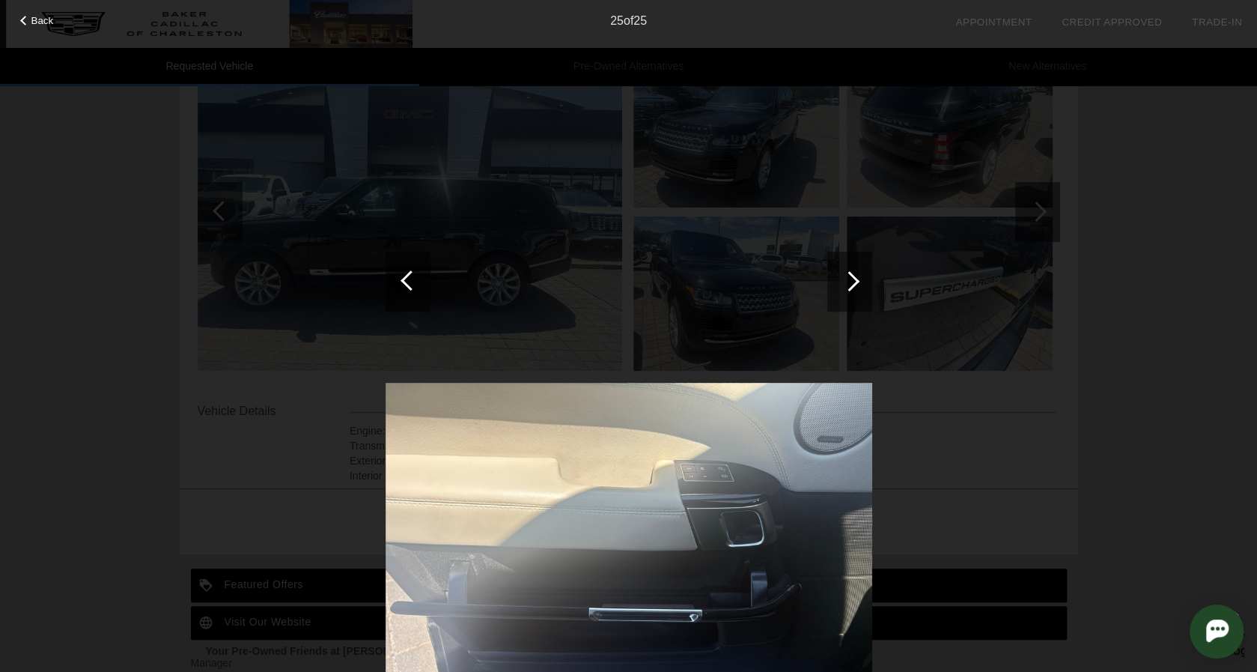
scroll to position [225, 0]
click at [404, 277] on div at bounding box center [411, 280] width 20 height 20
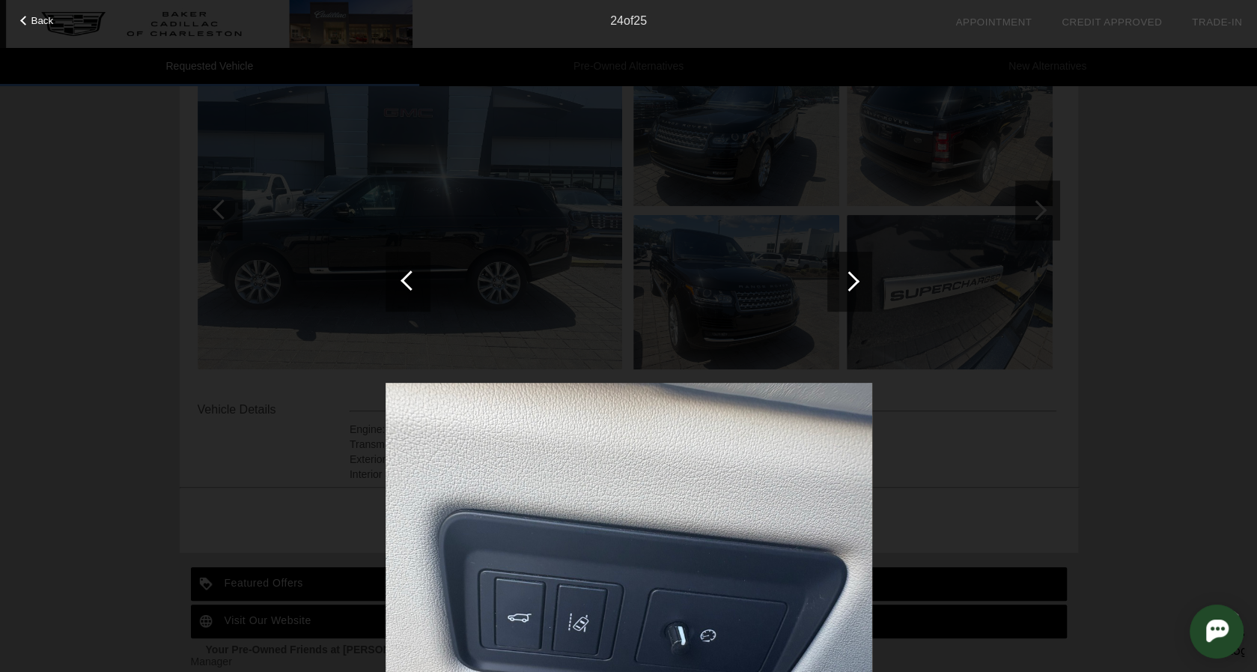
click at [404, 277] on div at bounding box center [411, 280] width 20 height 20
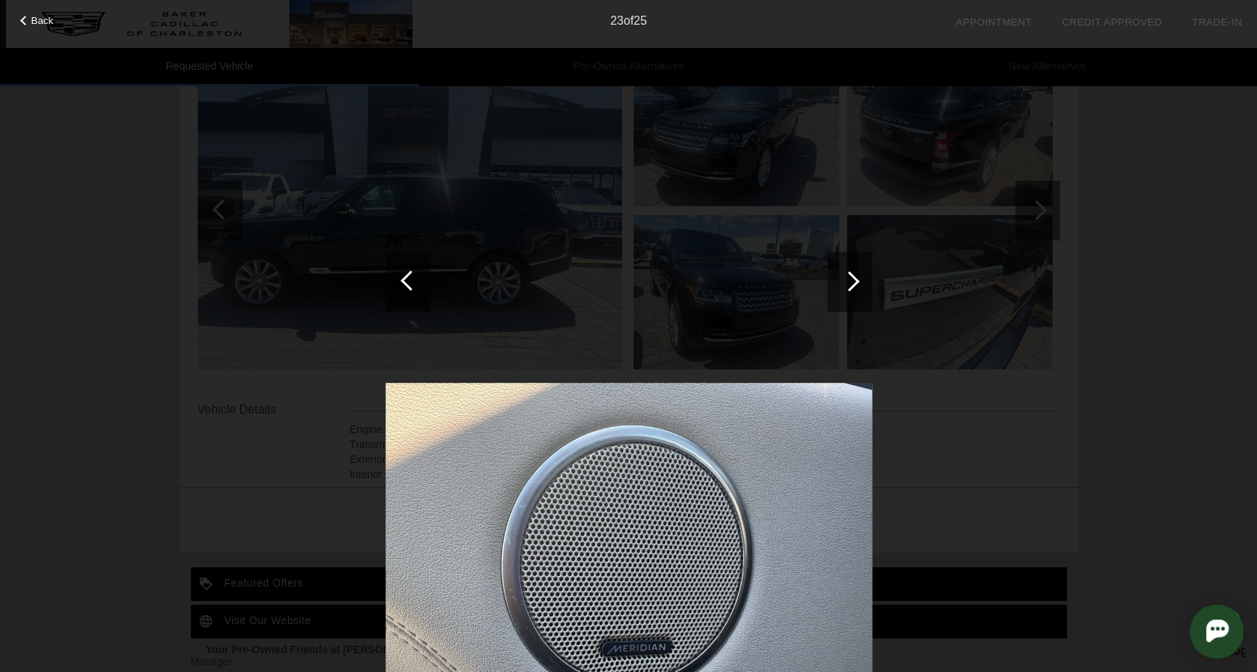
click at [404, 277] on div at bounding box center [411, 280] width 20 height 20
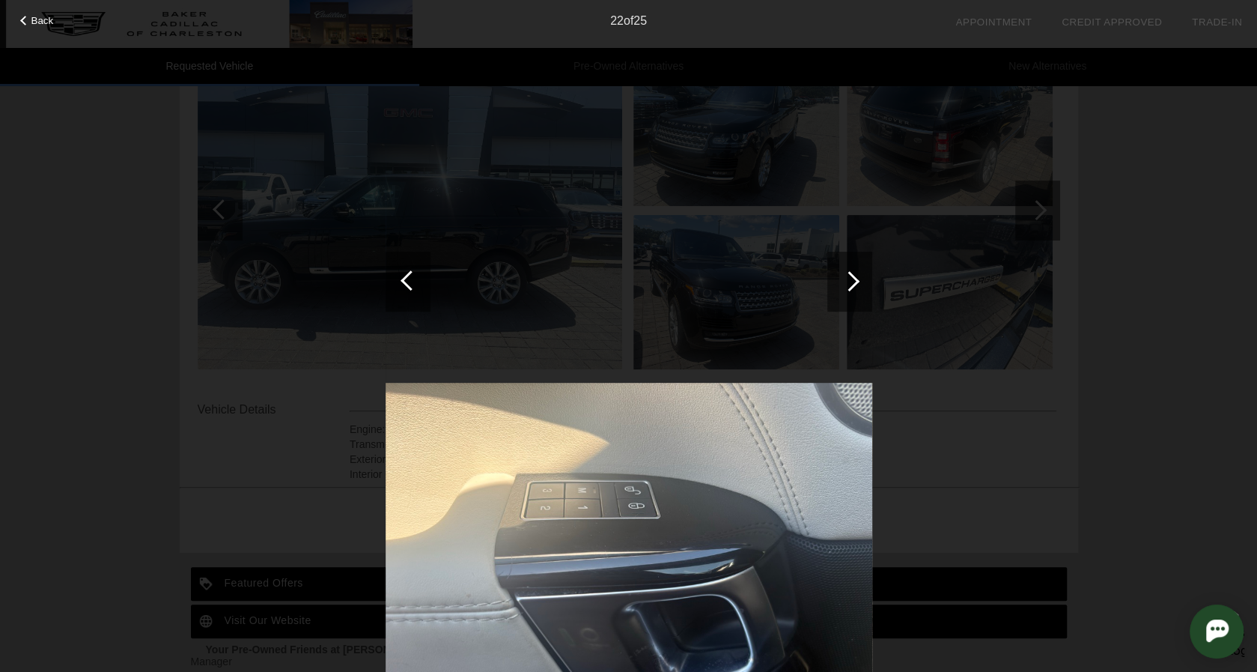
click at [404, 277] on div at bounding box center [411, 280] width 20 height 20
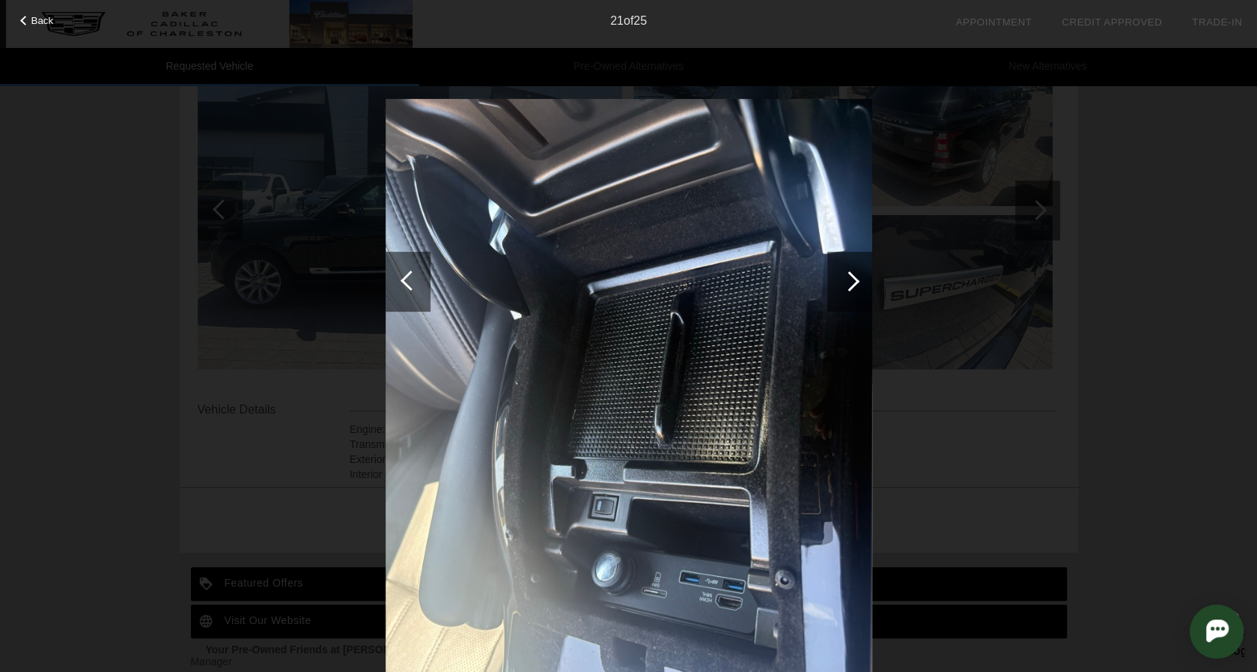
click at [404, 277] on div at bounding box center [411, 280] width 20 height 20
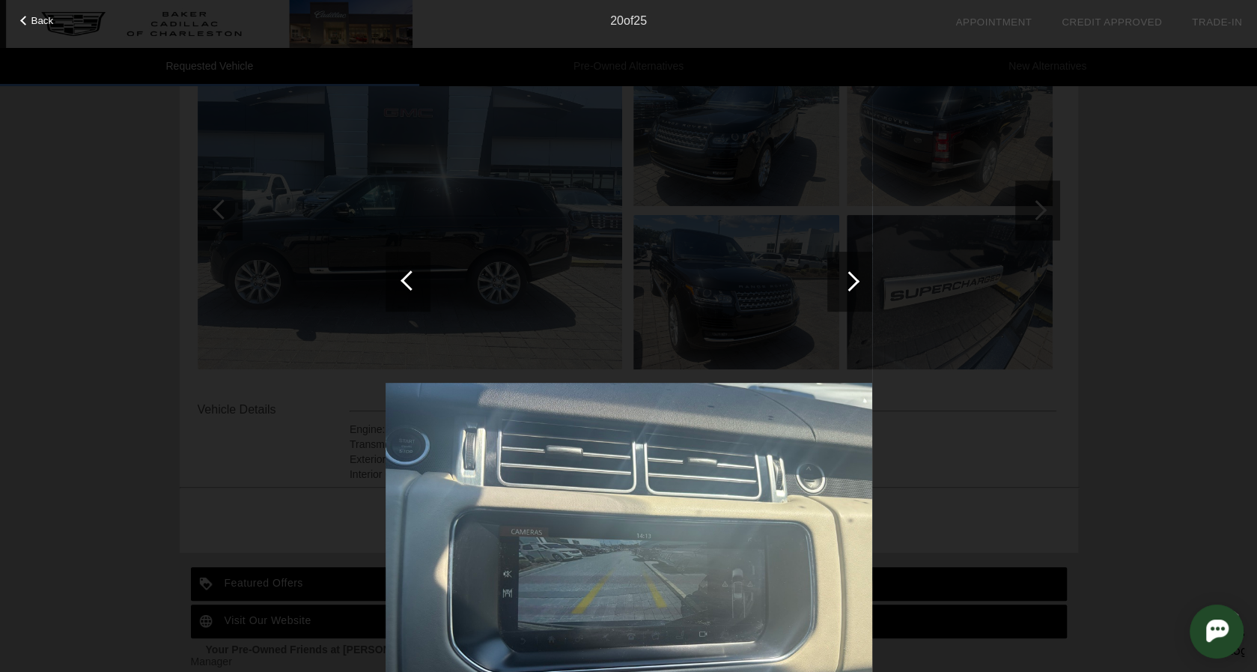
click at [404, 277] on div at bounding box center [411, 280] width 20 height 20
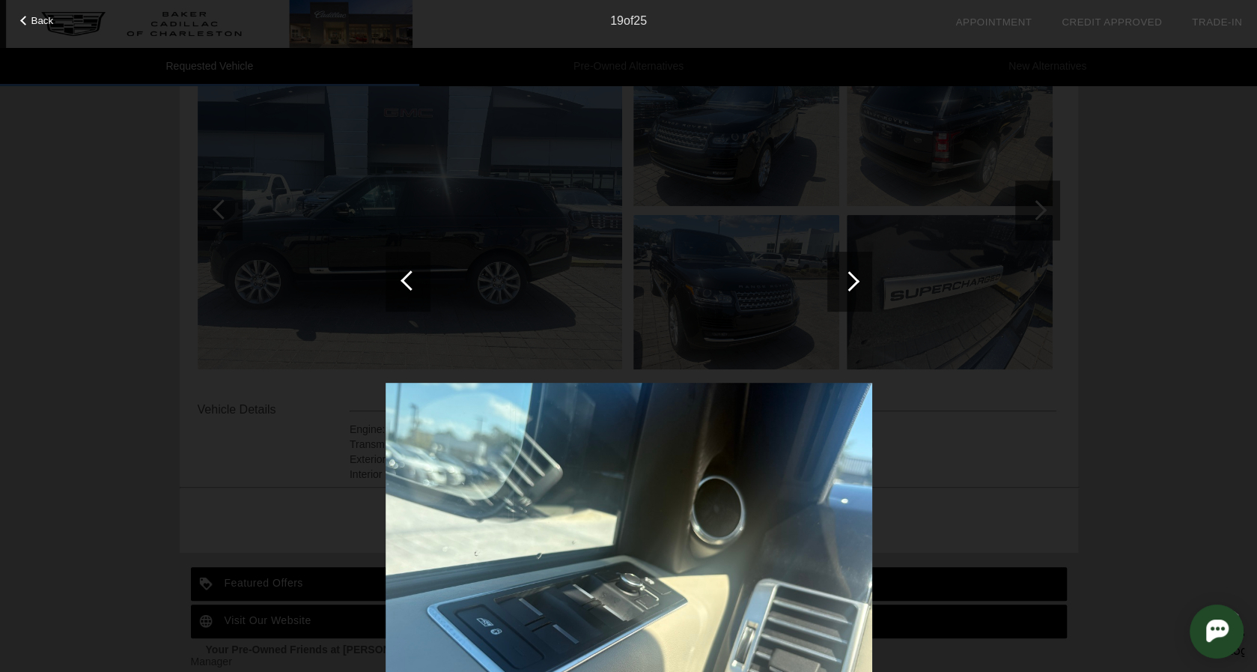
click at [404, 277] on div at bounding box center [411, 280] width 20 height 20
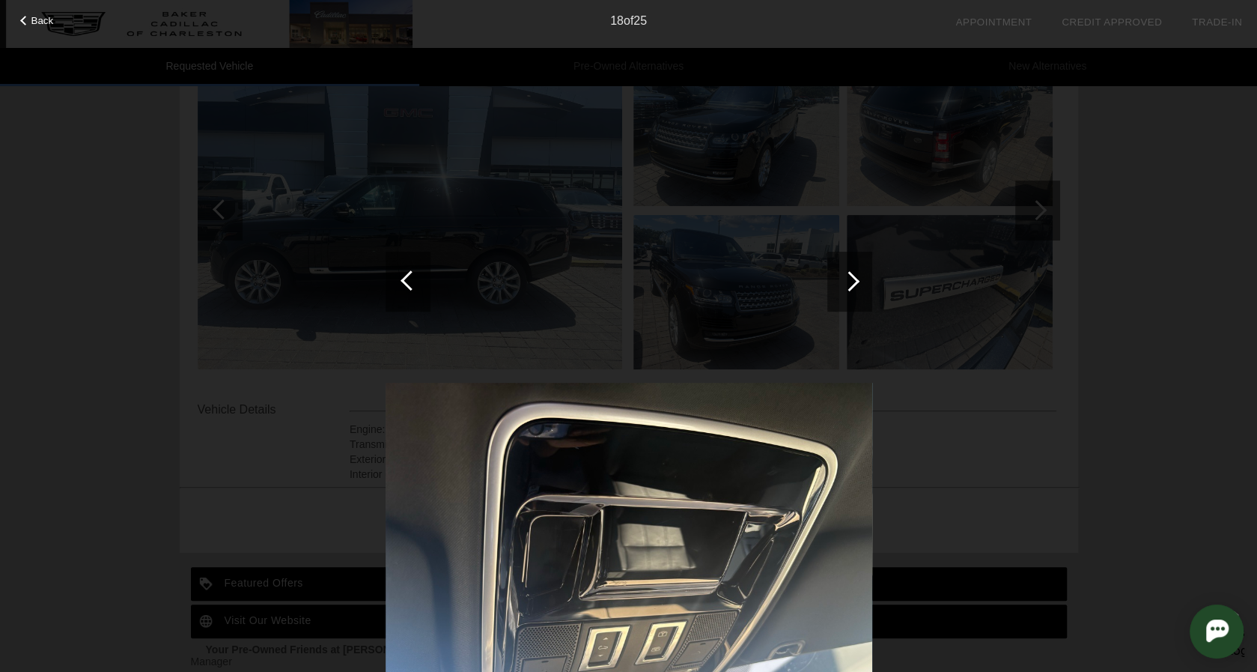
click at [404, 277] on div at bounding box center [411, 280] width 20 height 20
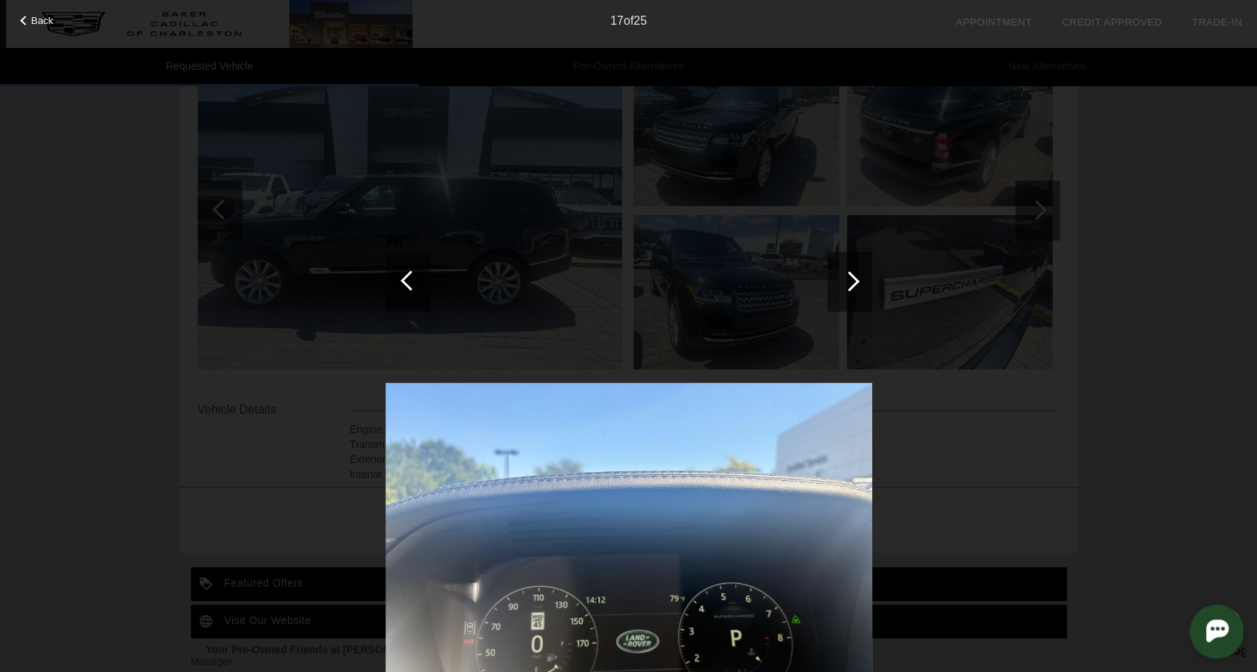
click at [404, 274] on div at bounding box center [408, 282] width 45 height 60
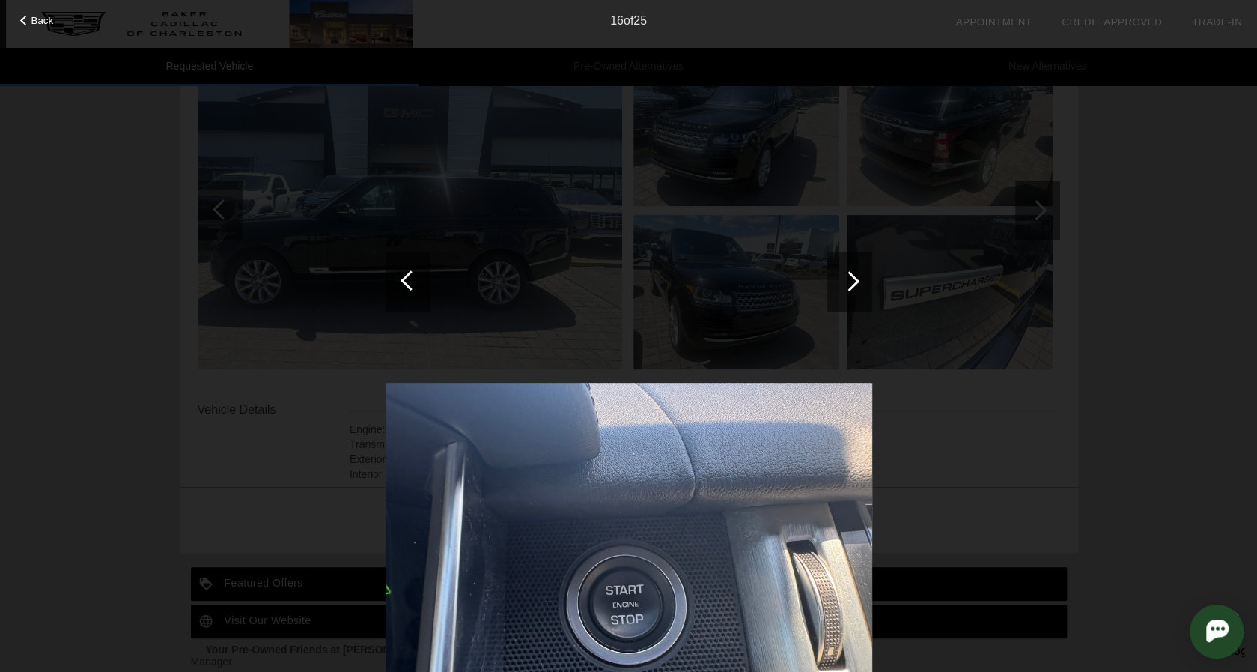
click at [404, 273] on div at bounding box center [408, 282] width 45 height 60
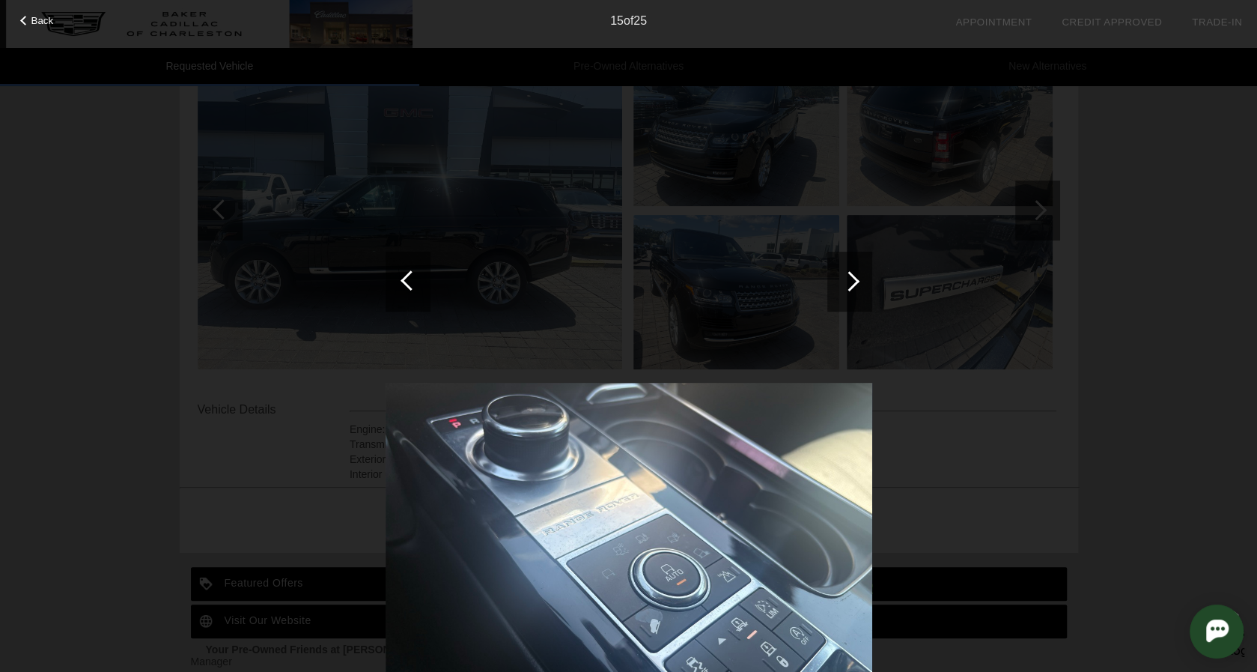
click at [404, 273] on div at bounding box center [408, 282] width 45 height 60
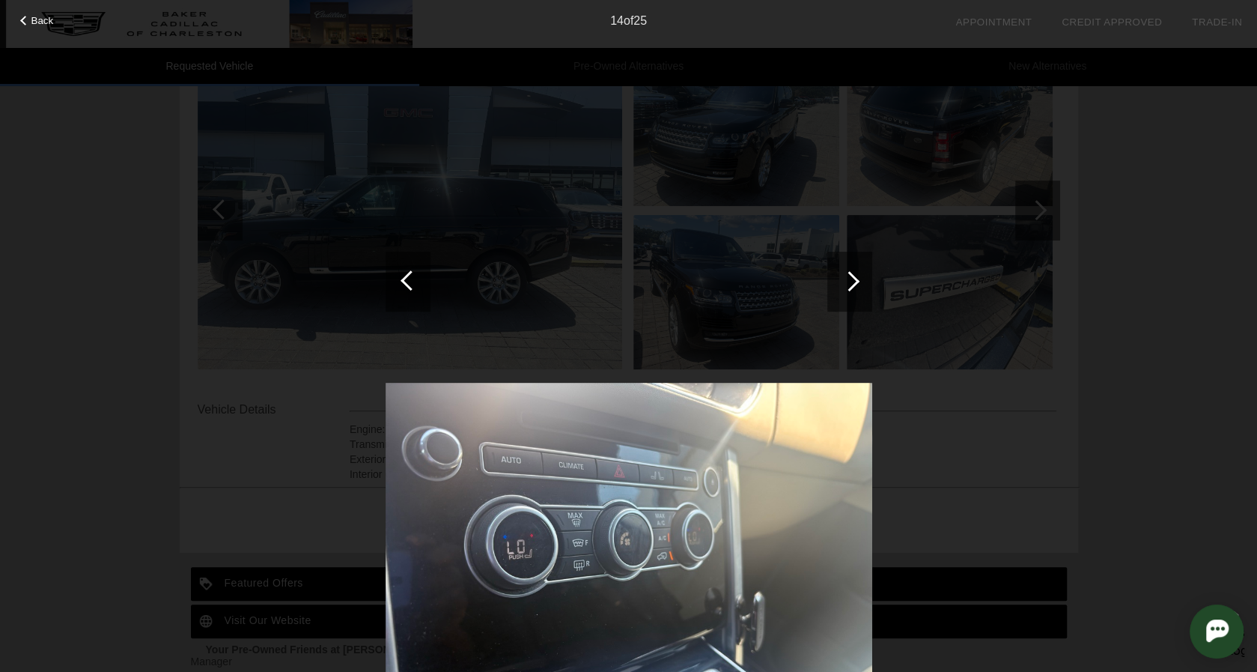
click at [404, 273] on div at bounding box center [408, 282] width 45 height 60
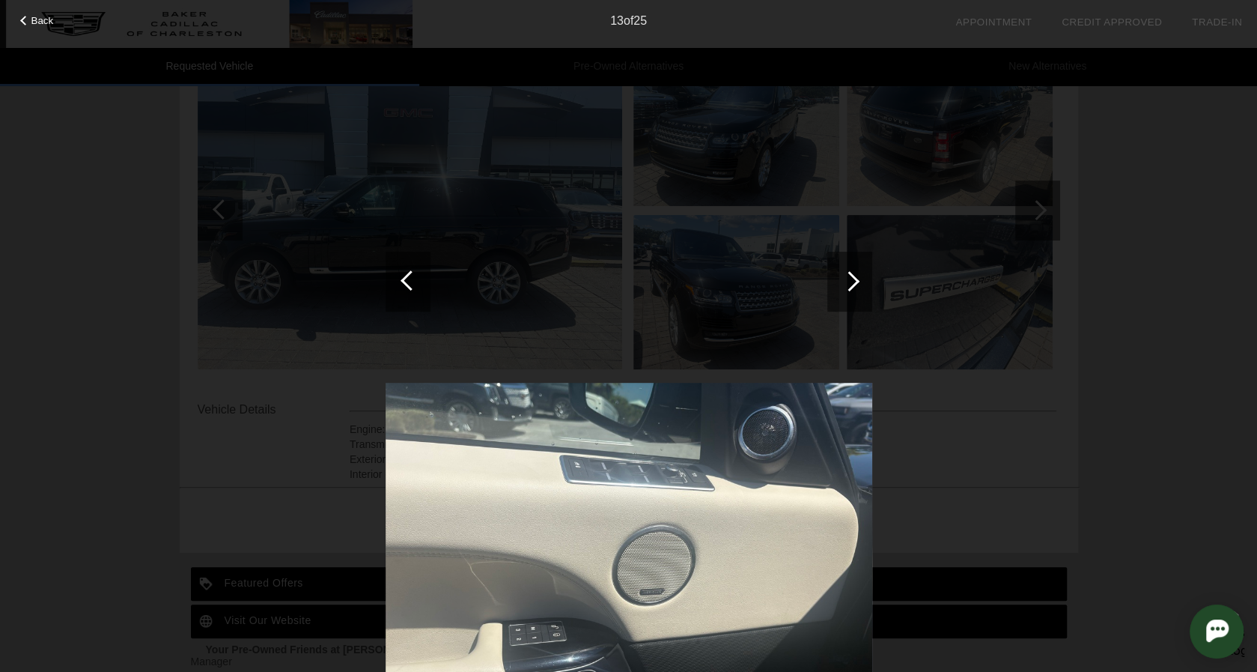
click at [404, 272] on div at bounding box center [408, 282] width 45 height 60
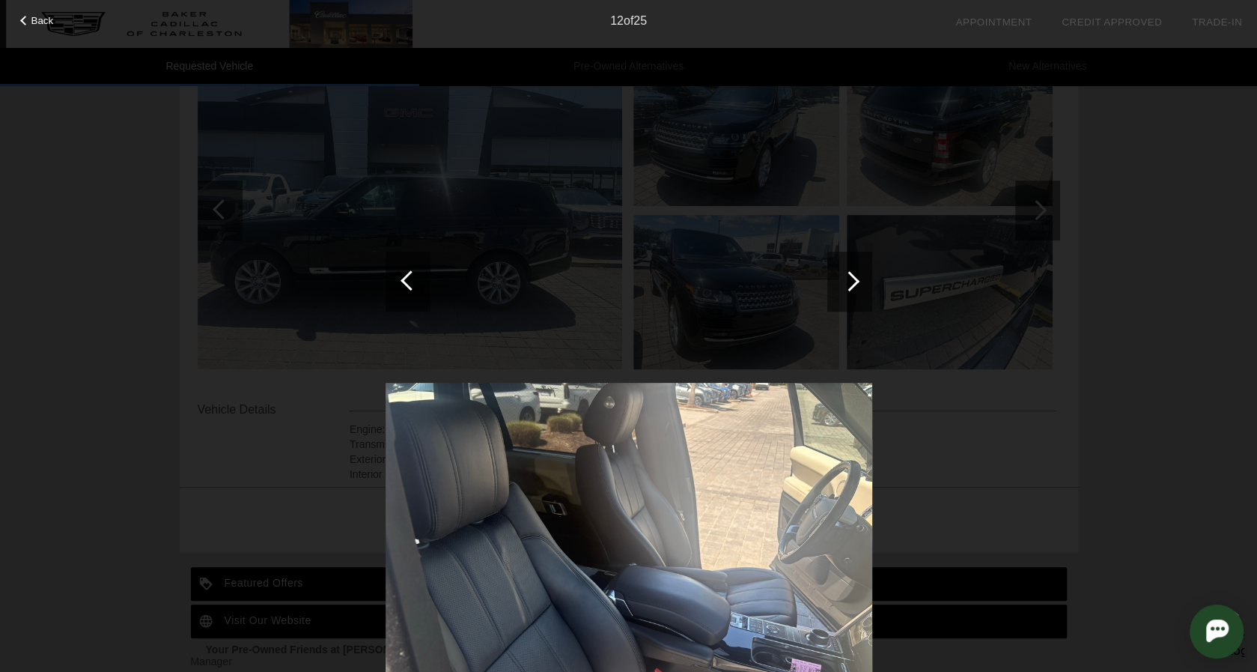
click at [404, 272] on div at bounding box center [408, 282] width 45 height 60
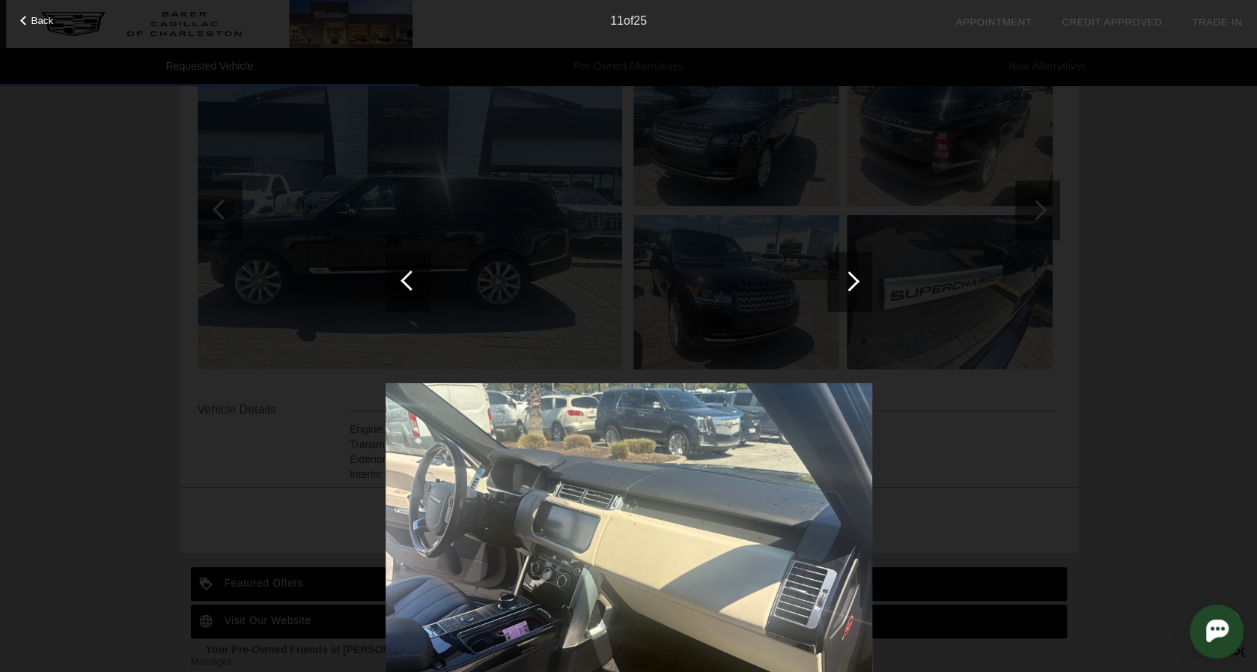
click at [404, 272] on div at bounding box center [408, 282] width 45 height 60
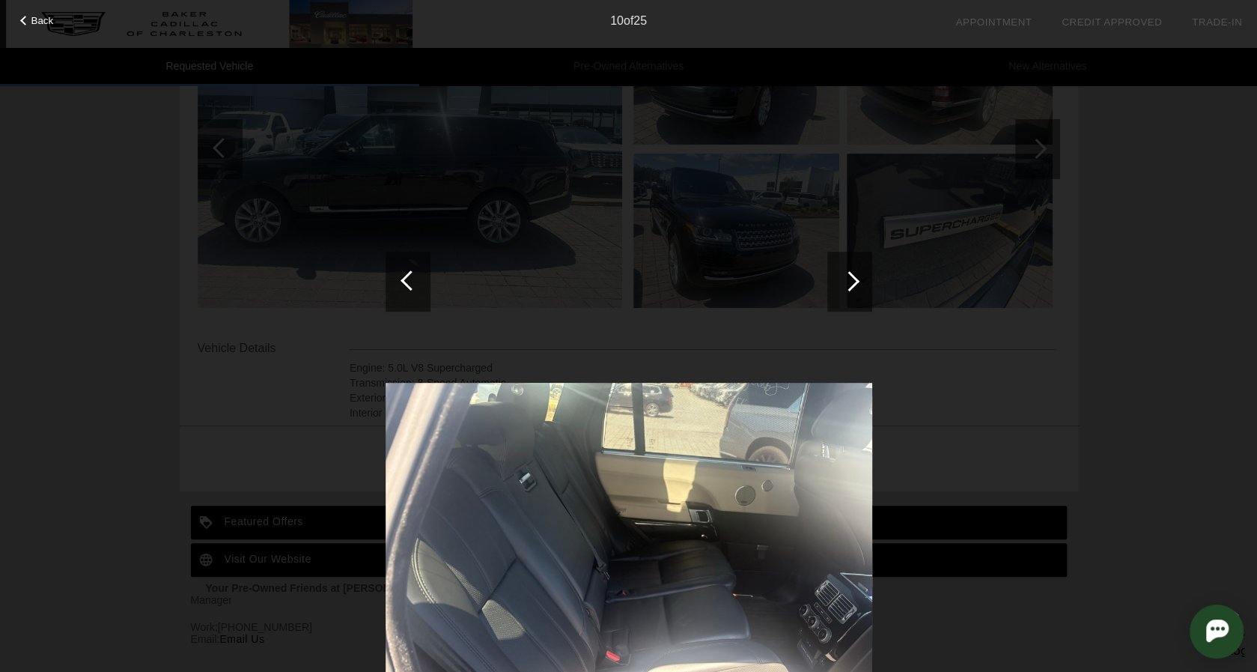
scroll to position [349, 0]
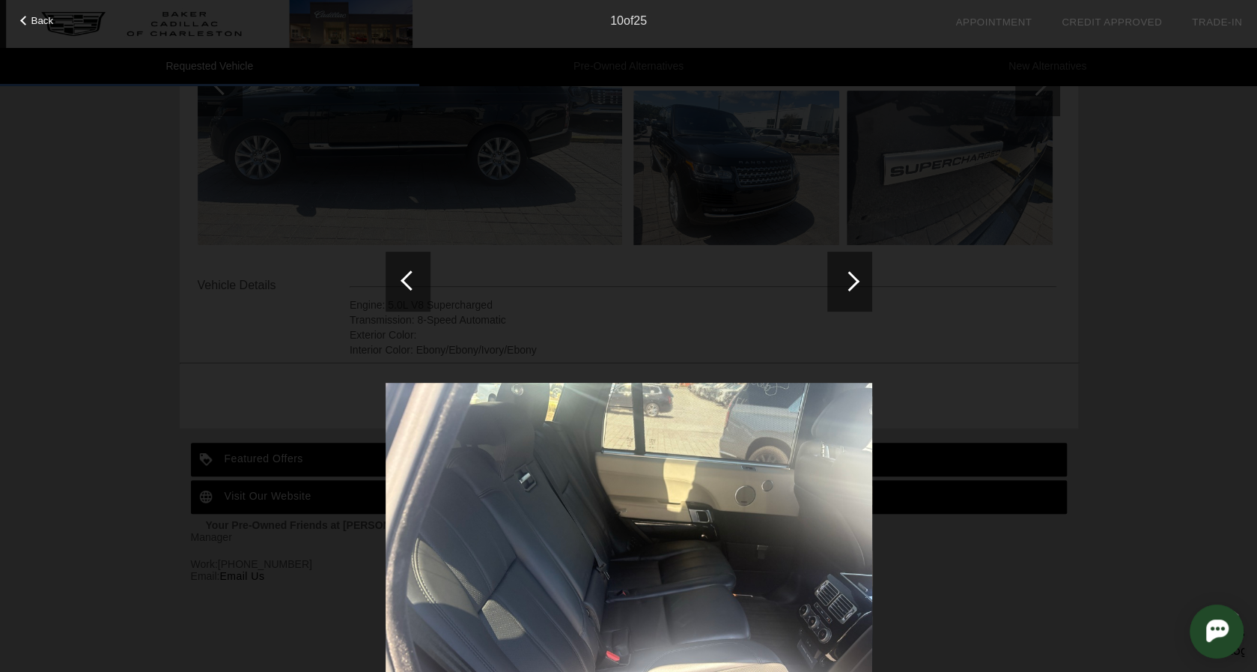
click at [821, 504] on img at bounding box center [629, 565] width 487 height 365
click at [55, 16] on div "Back" at bounding box center [37, 18] width 75 height 7
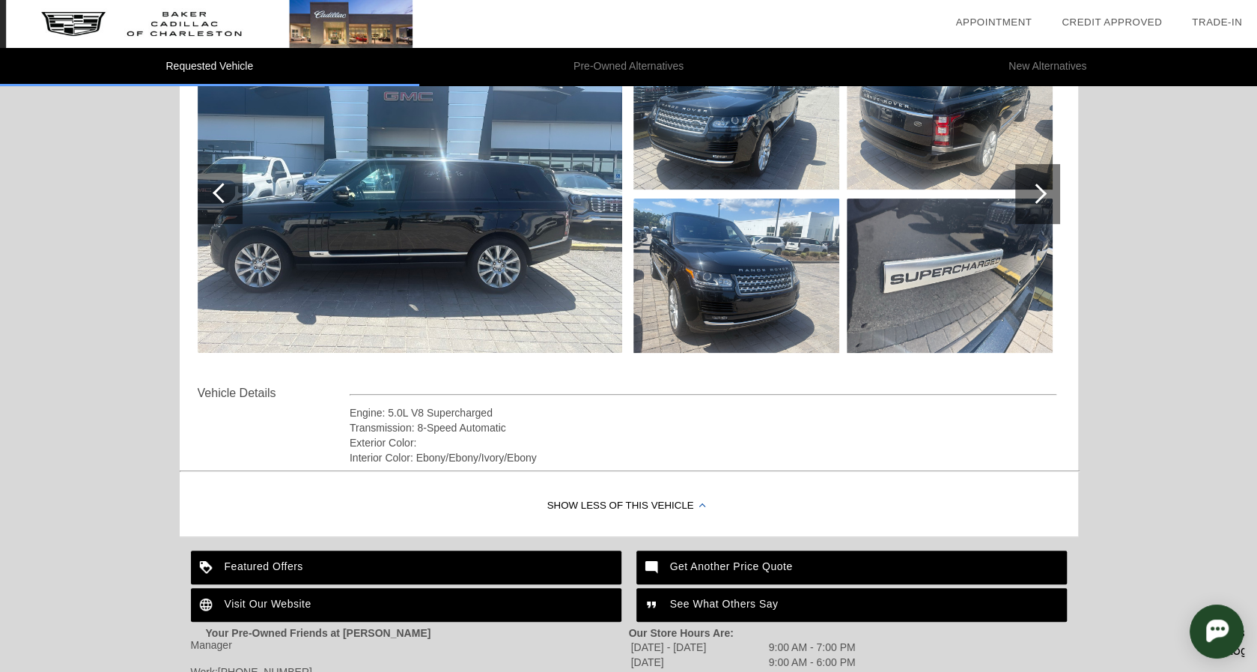
scroll to position [199, 0]
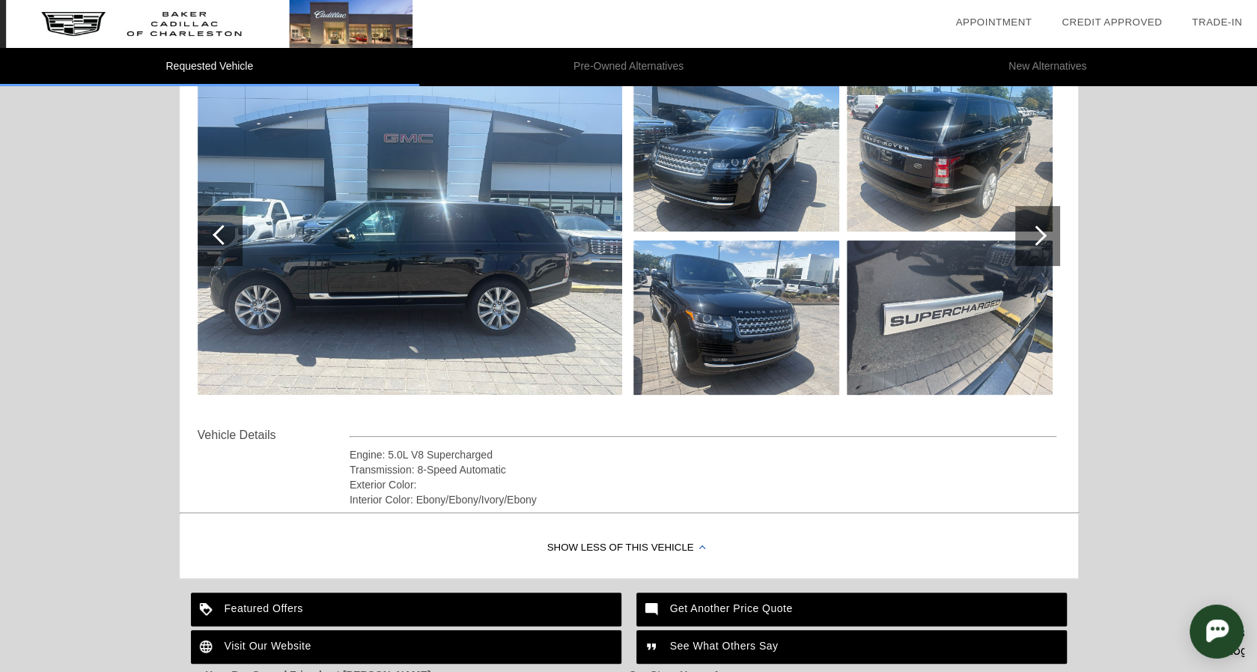
click at [918, 188] on img at bounding box center [950, 154] width 206 height 154
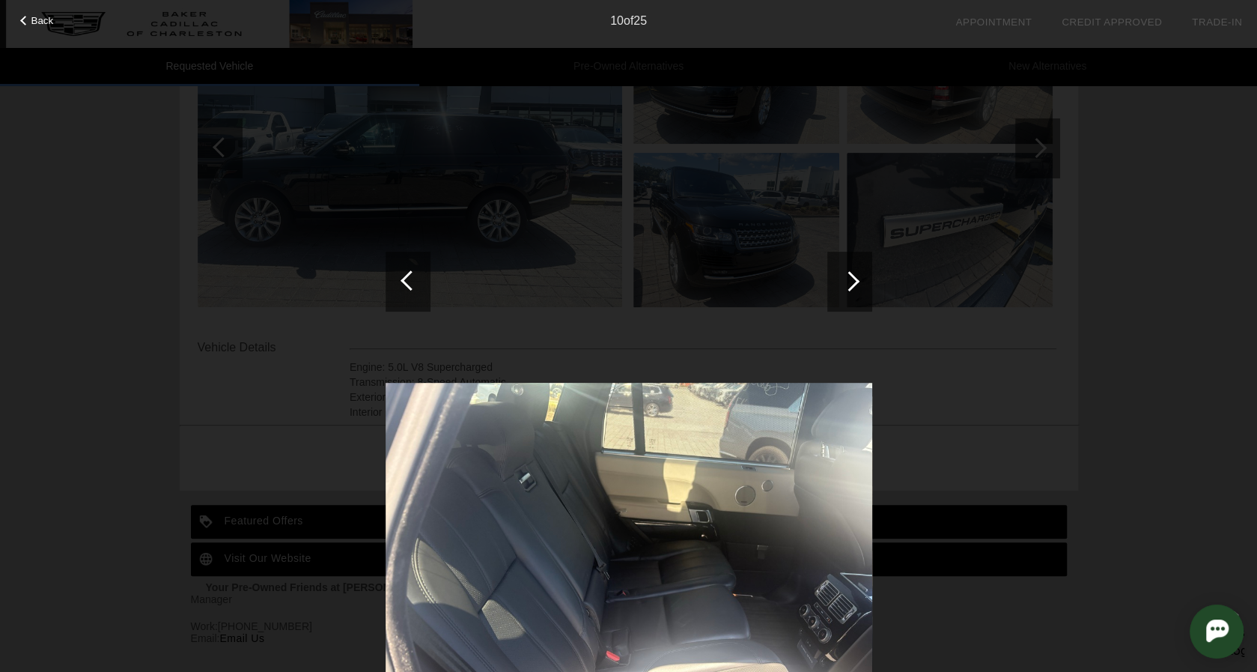
scroll to position [349, 0]
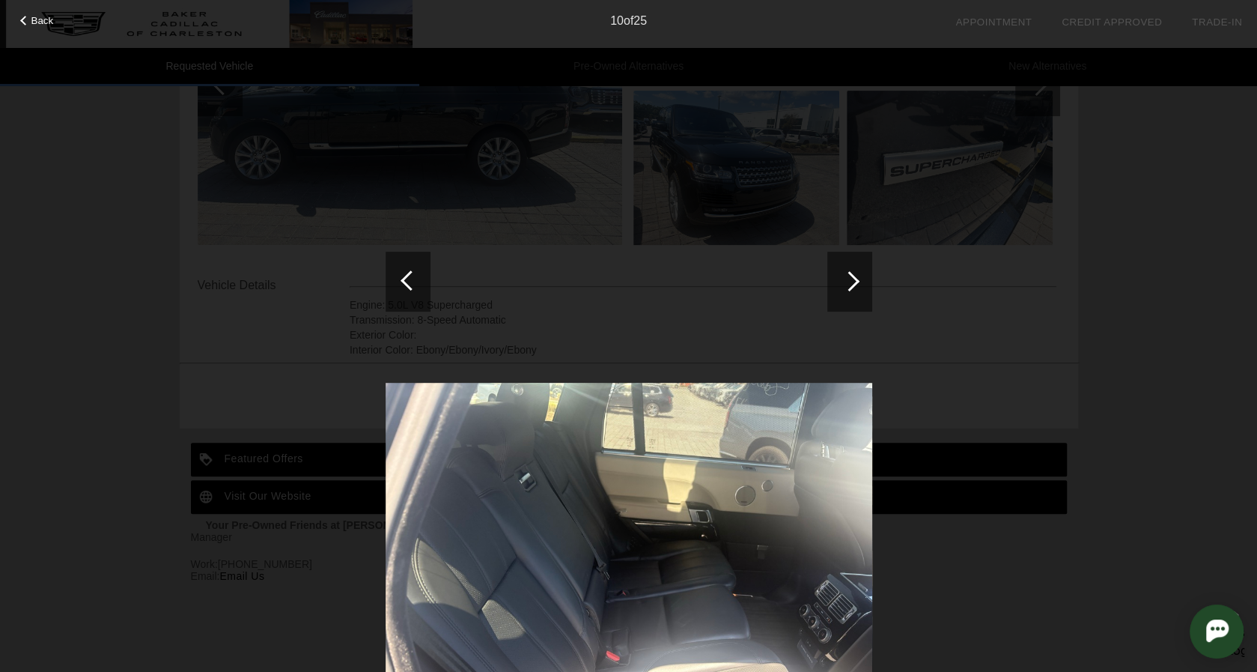
click at [376, 270] on div "Back 10 of 25" at bounding box center [628, 336] width 1257 height 672
click at [403, 280] on div at bounding box center [411, 280] width 20 height 20
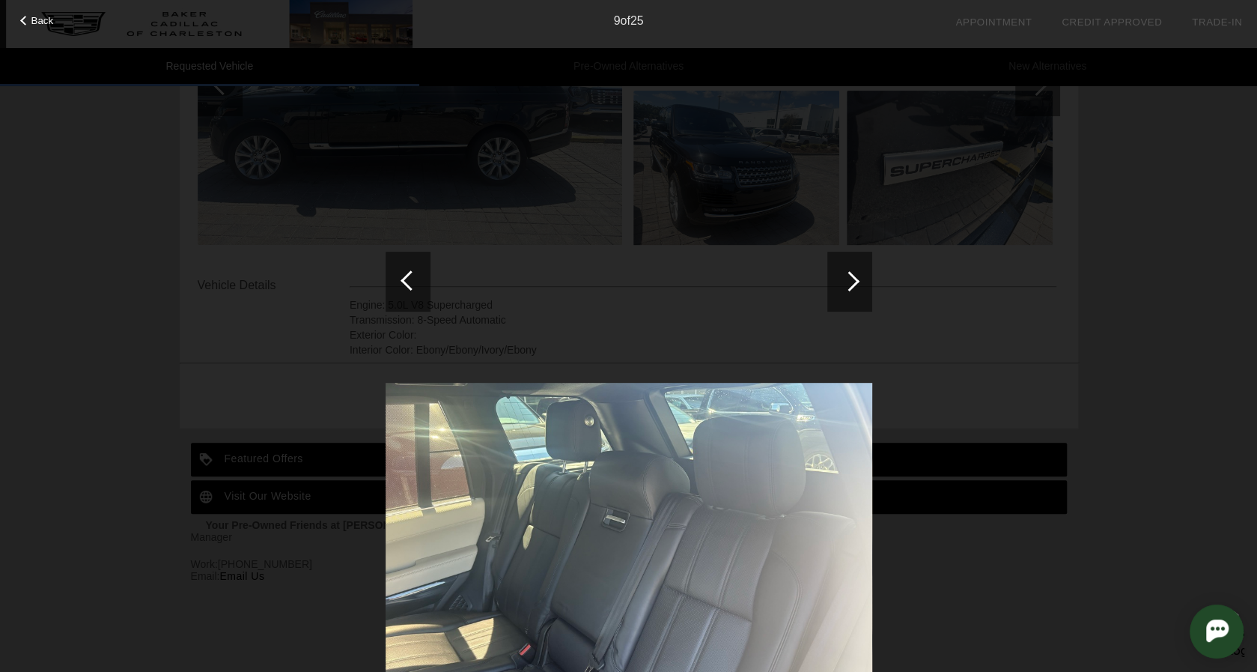
click at [403, 280] on div at bounding box center [411, 280] width 20 height 20
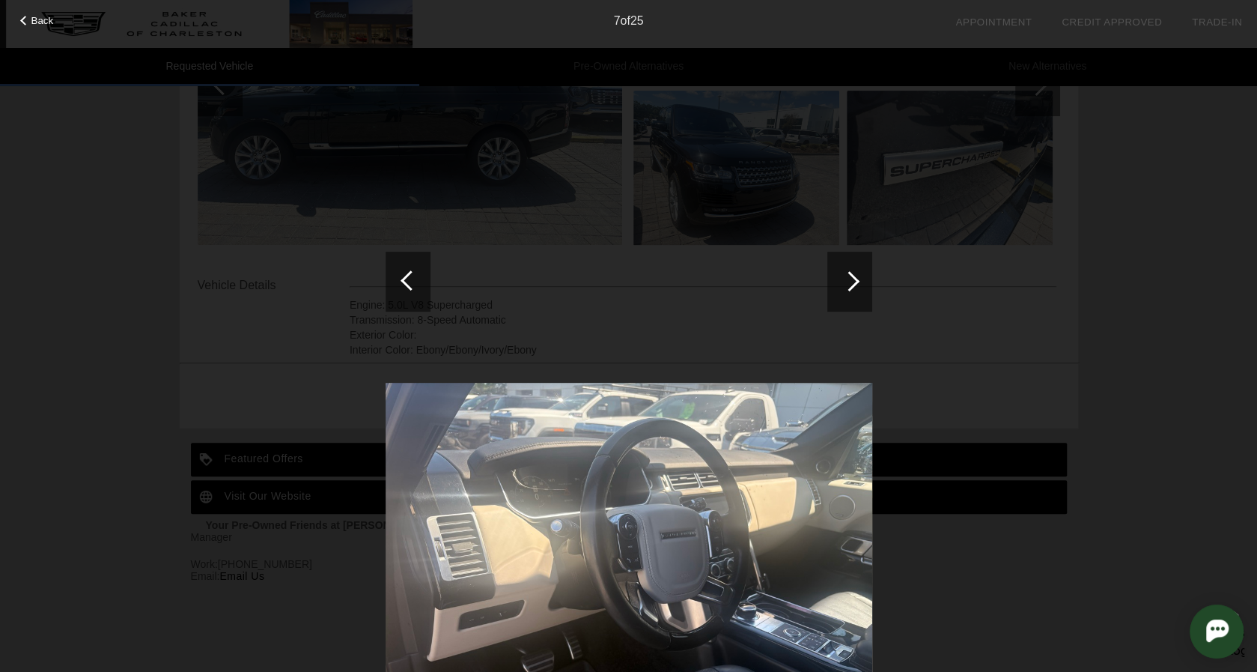
click at [403, 280] on div at bounding box center [411, 280] width 20 height 20
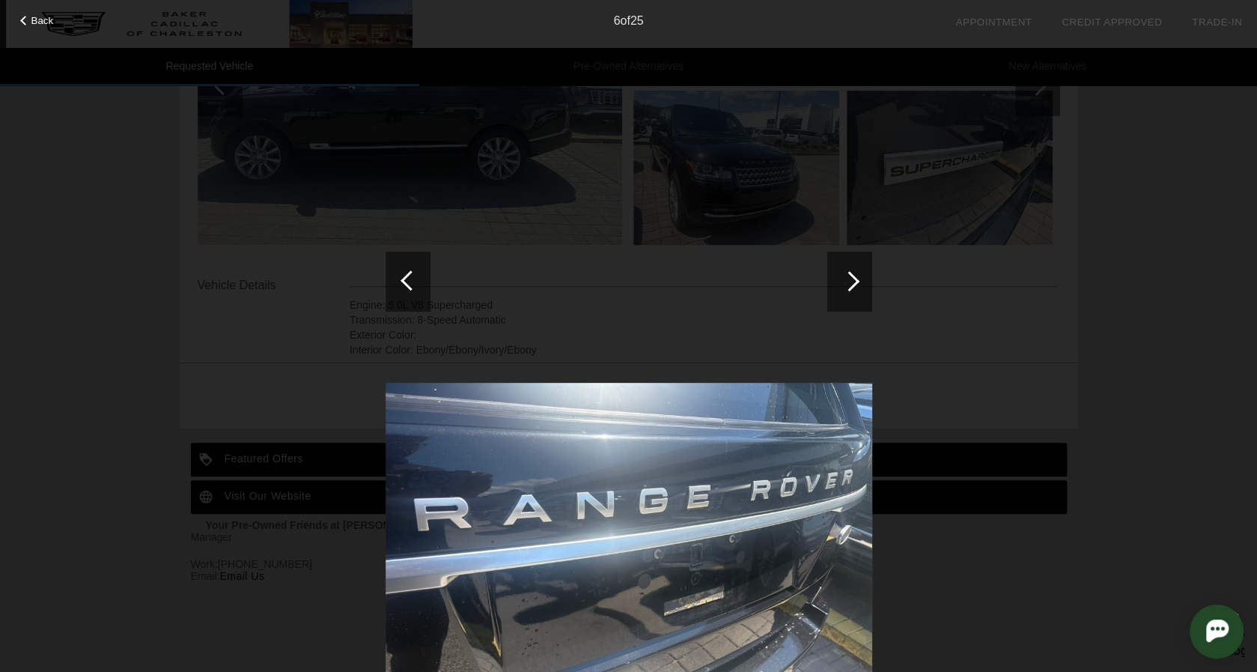
click at [403, 279] on div at bounding box center [411, 280] width 20 height 20
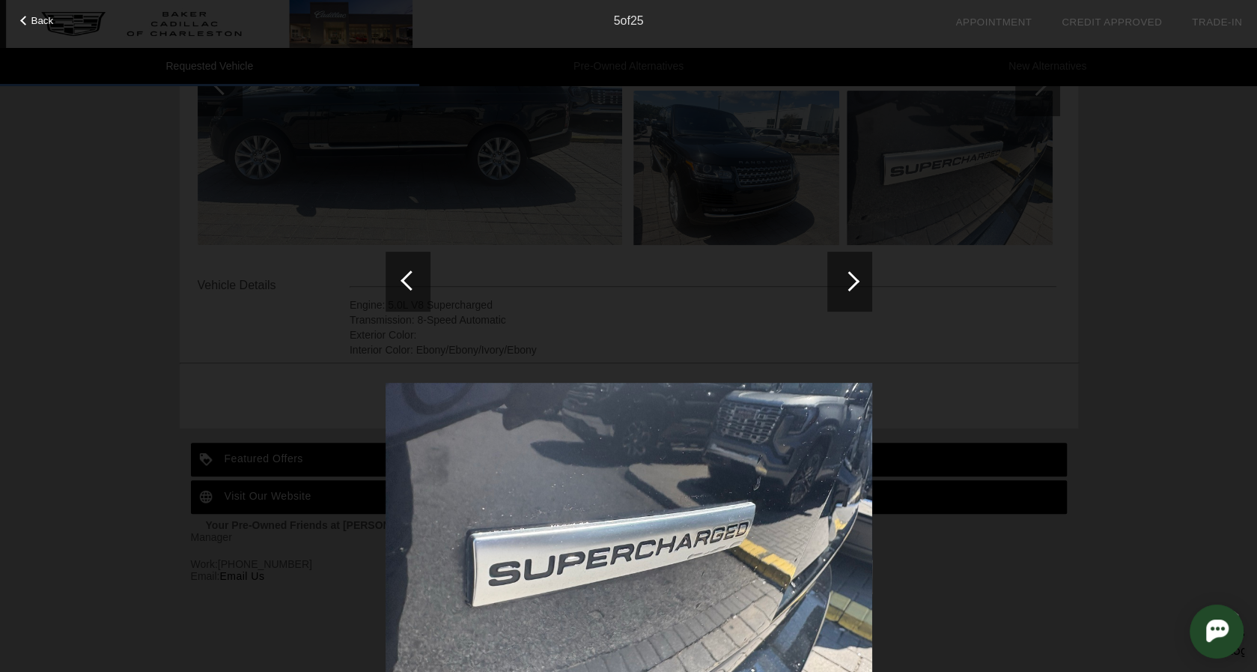
click at [403, 279] on div at bounding box center [411, 280] width 20 height 20
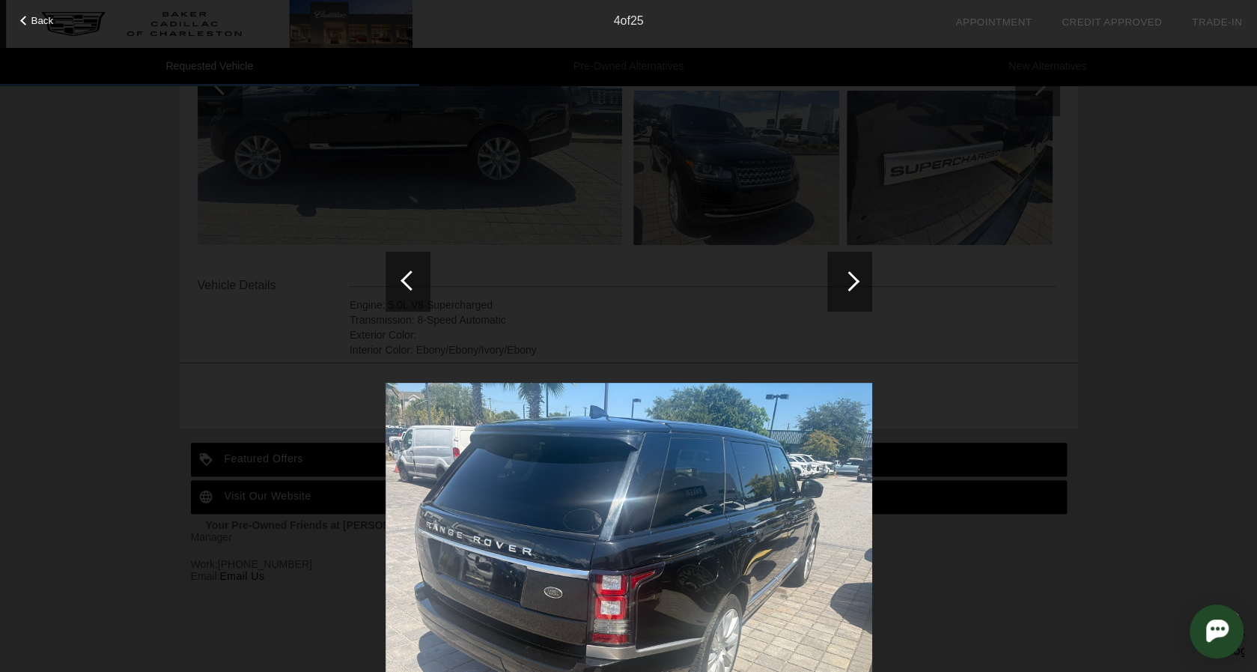
click at [403, 279] on div at bounding box center [411, 280] width 20 height 20
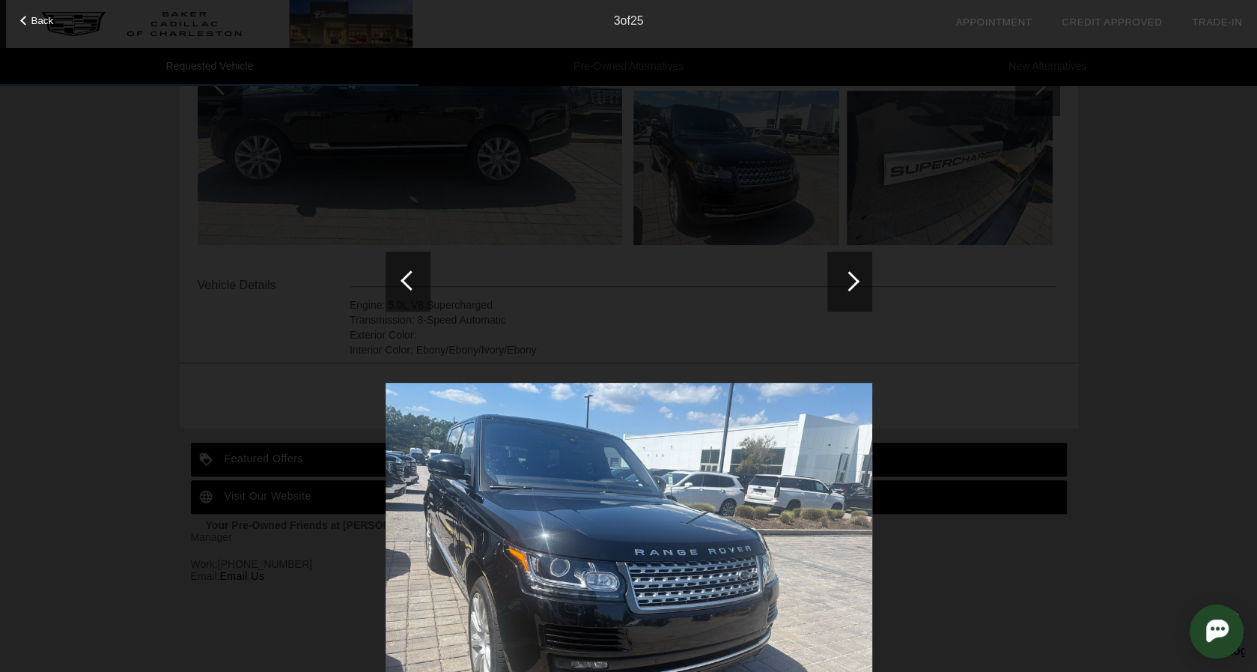
click at [403, 278] on div at bounding box center [411, 280] width 20 height 20
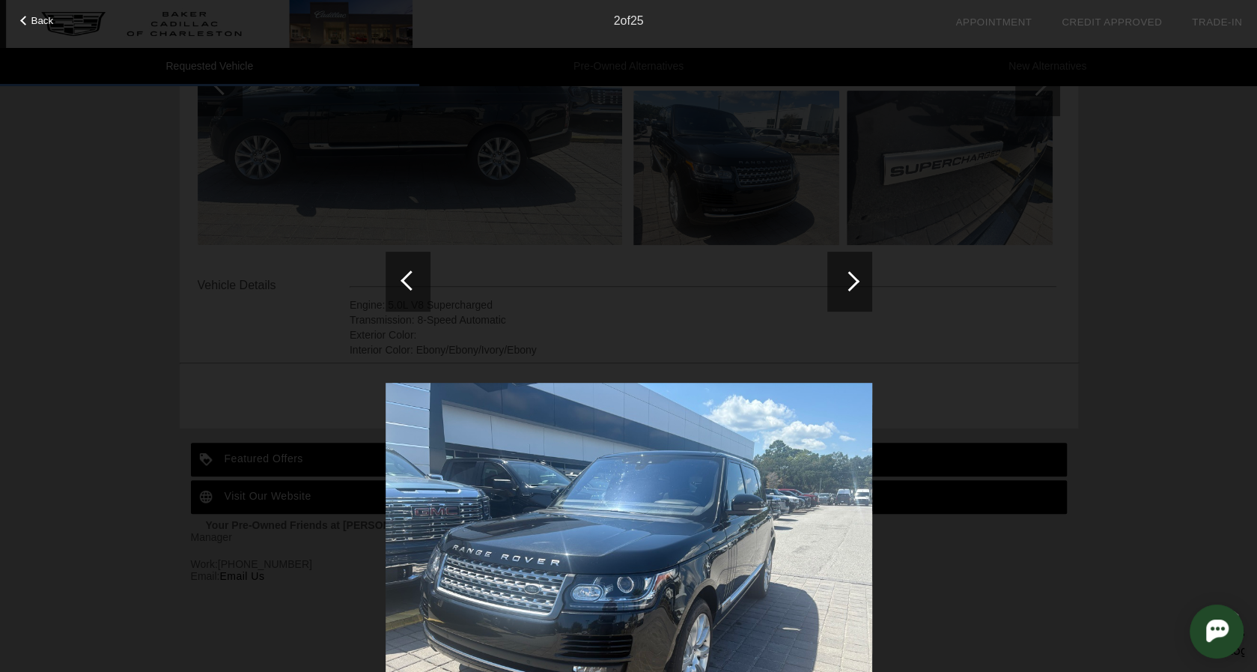
click at [46, 29] on div "Back 2 of 25" at bounding box center [628, 336] width 1257 height 672
click at [46, 23] on span "Back" at bounding box center [42, 20] width 22 height 11
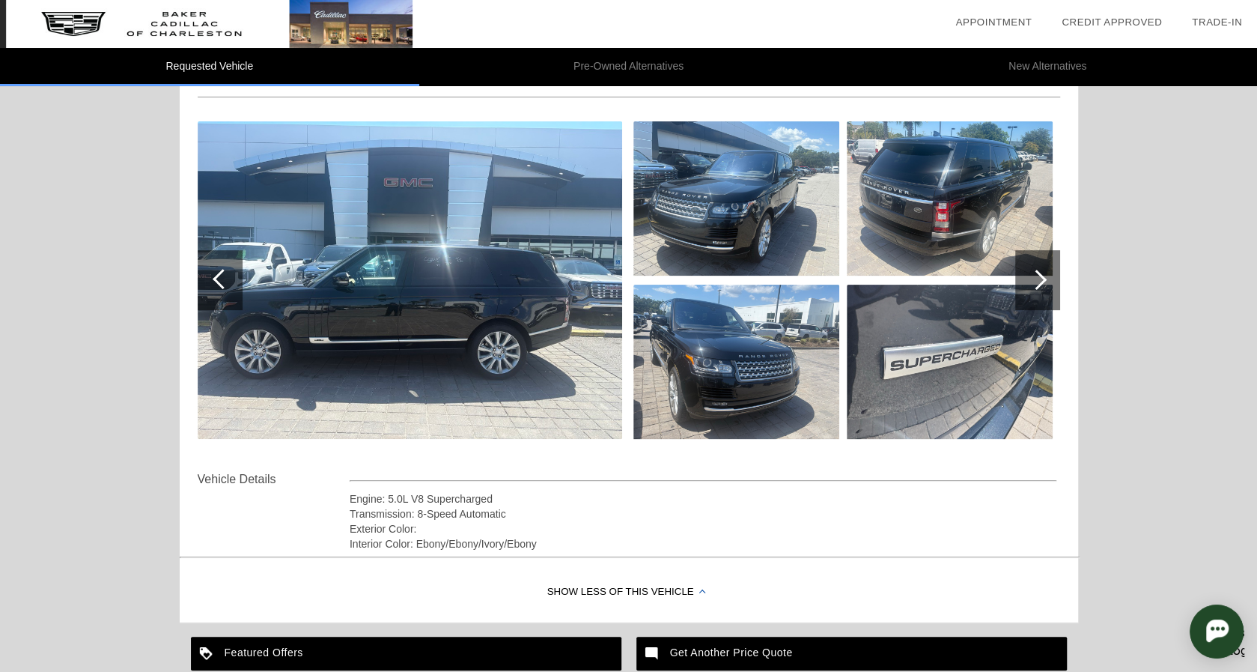
scroll to position [0, 0]
